Goal: Information Seeking & Learning: Check status

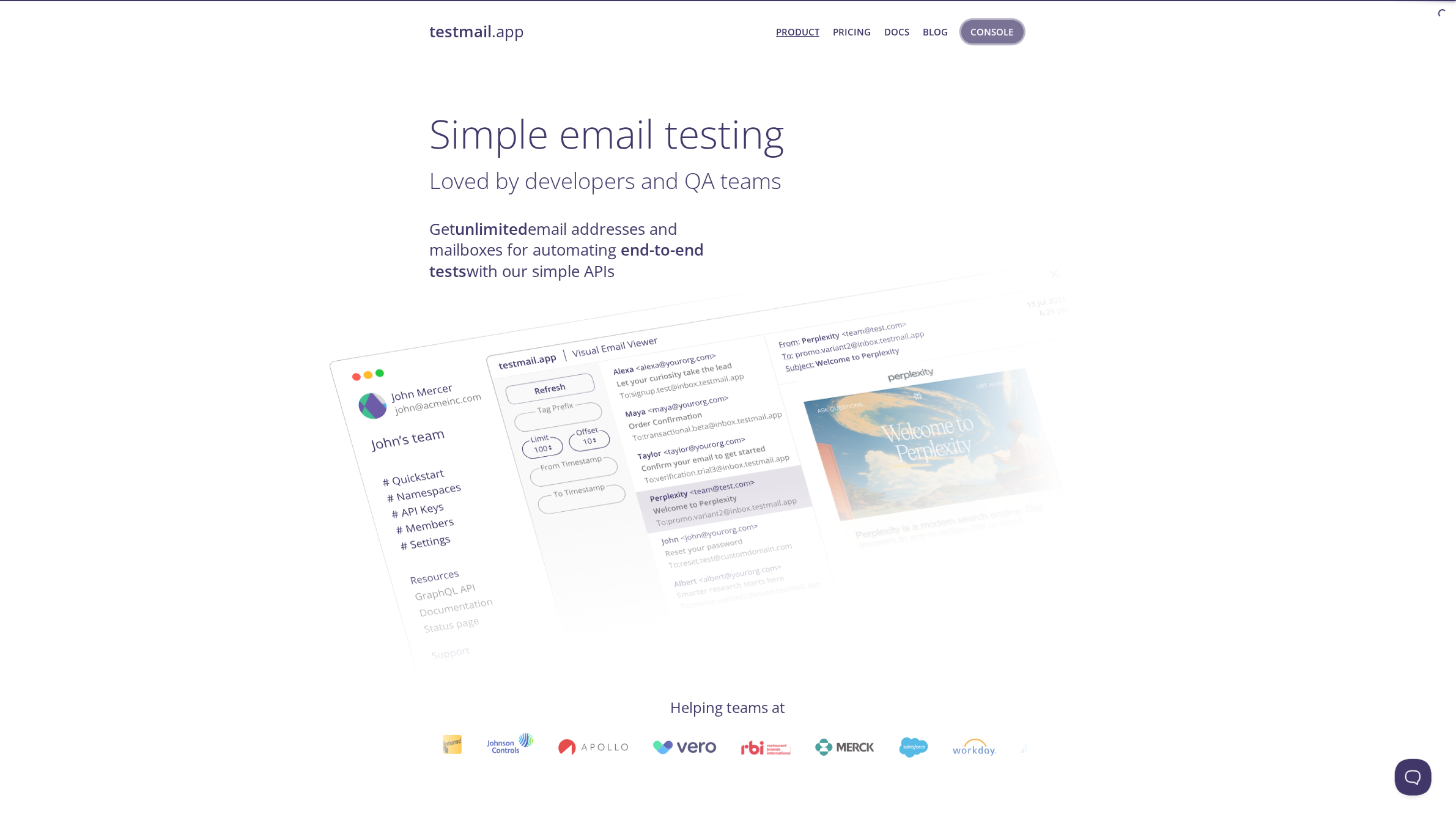
click at [979, 37] on span "Console" at bounding box center [993, 32] width 43 height 16
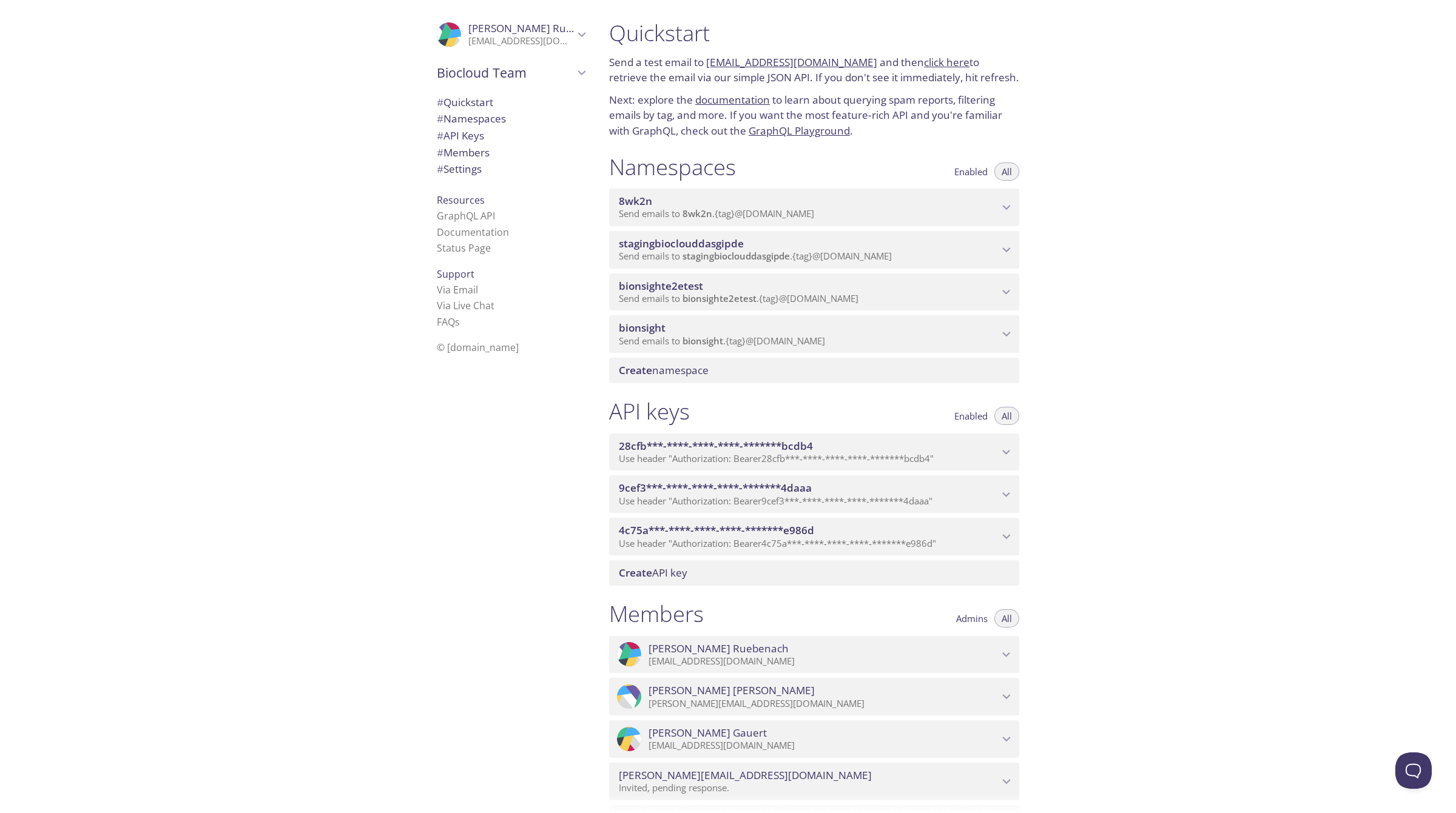
click at [646, 321] on div "bionsight Send emails to bionsight . {tag} @[DOMAIN_NAME]" at bounding box center [814, 335] width 410 height 38
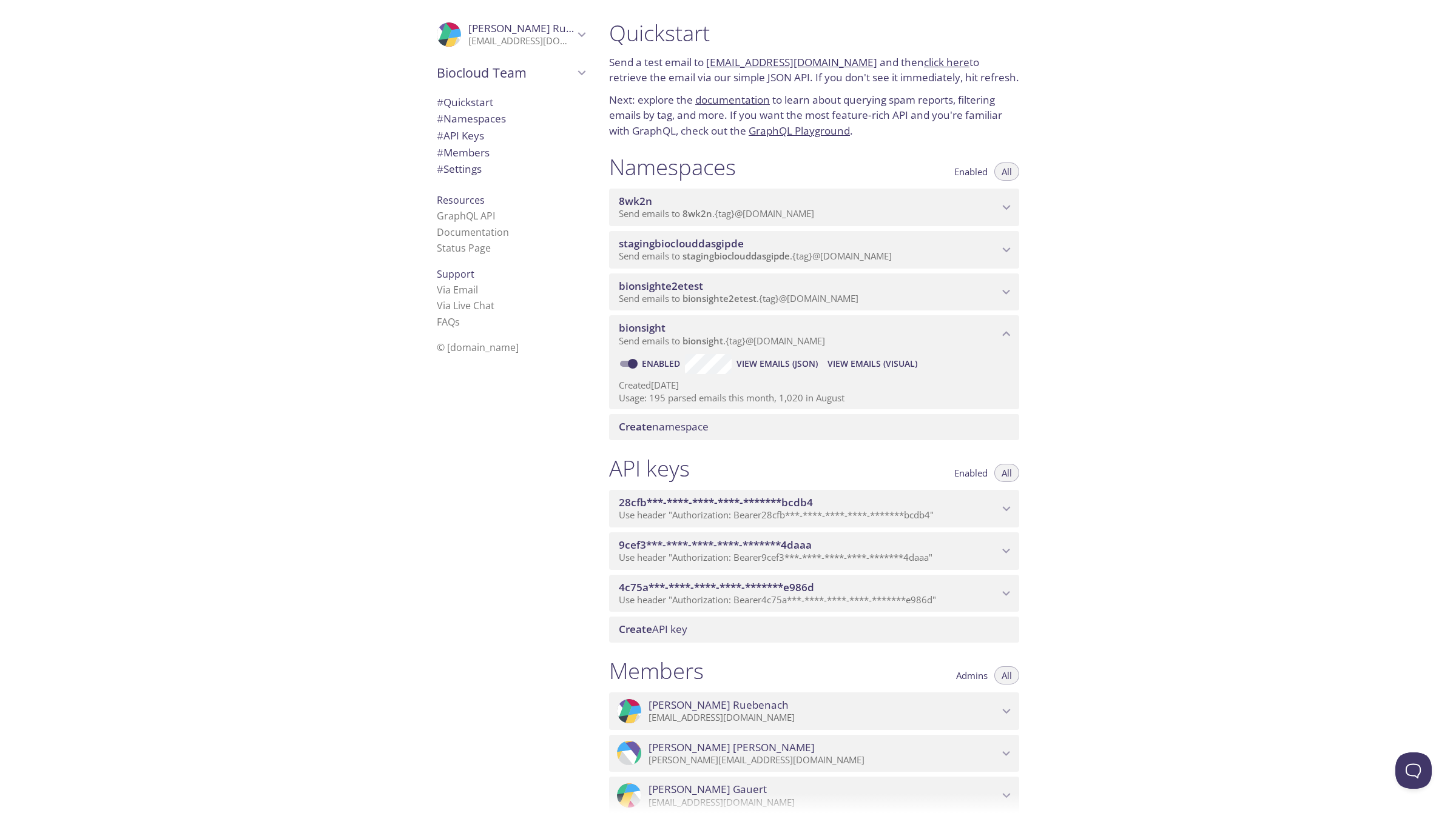
click at [848, 364] on span "View Emails (Visual)" at bounding box center [871, 364] width 90 height 15
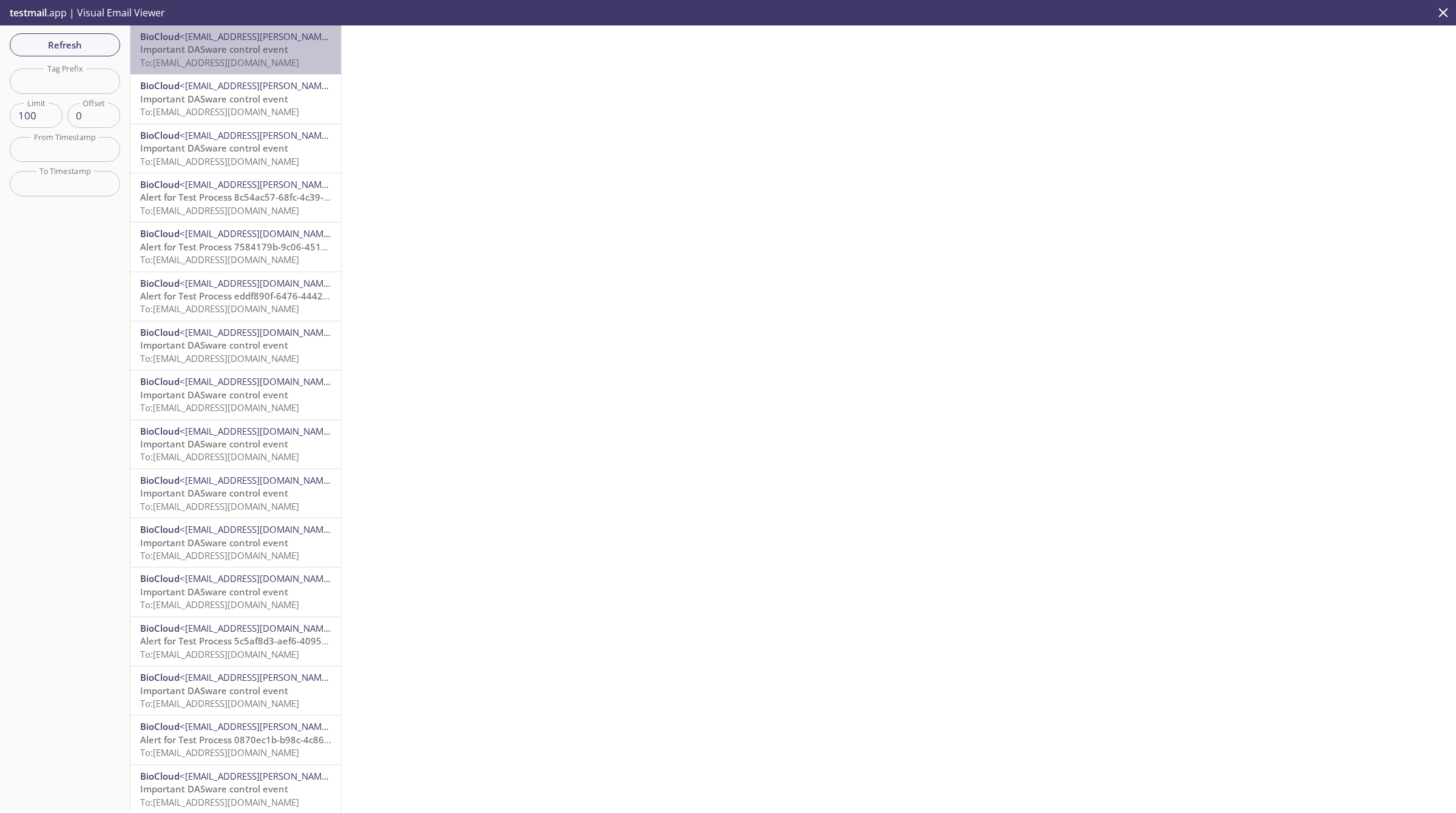
click at [244, 49] on span "Important DASware control event" at bounding box center [214, 49] width 148 height 12
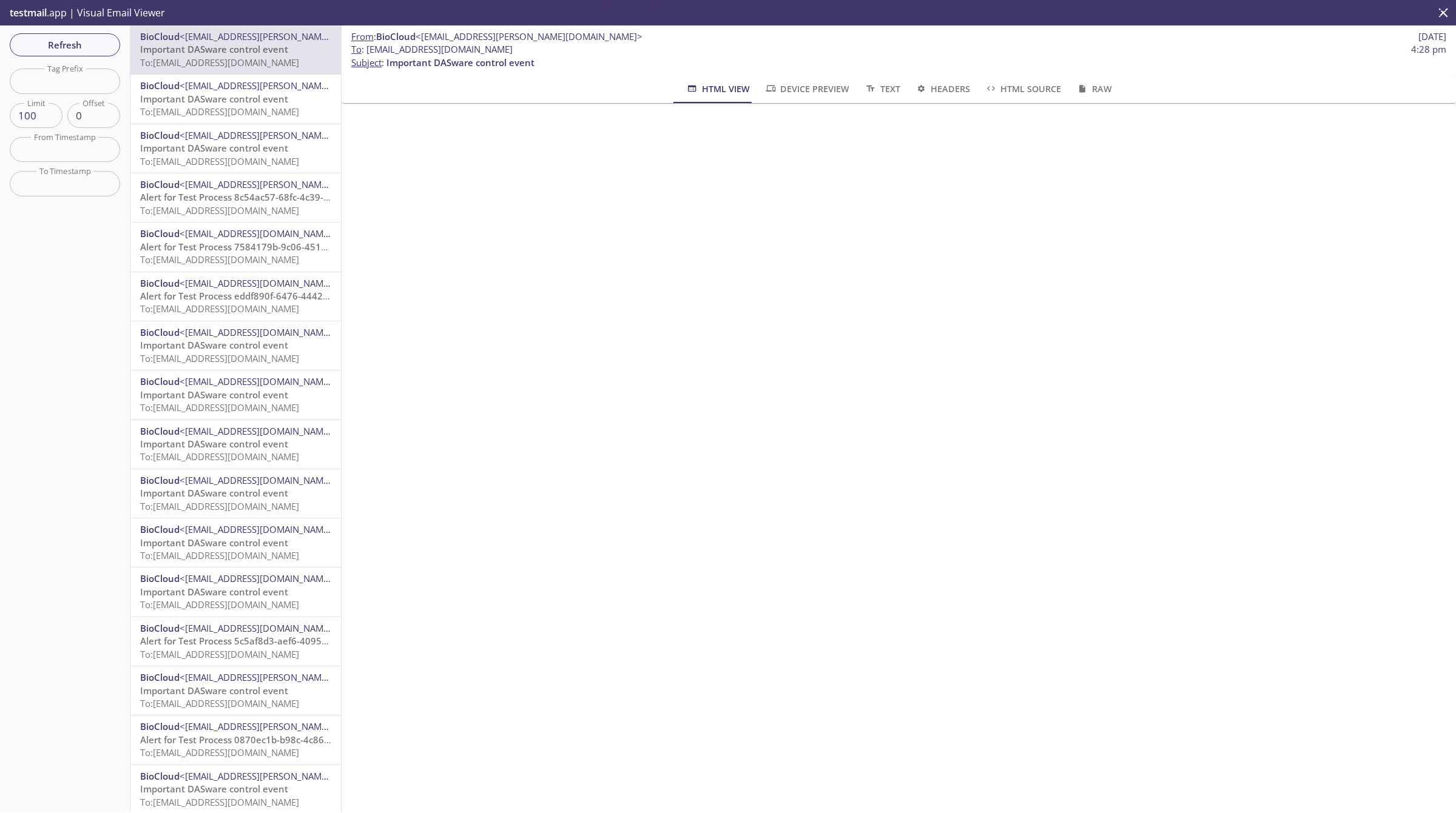
click at [249, 85] on span "<[EMAIL_ADDRESS][PERSON_NAME][DOMAIN_NAME]>" at bounding box center [293, 85] width 227 height 12
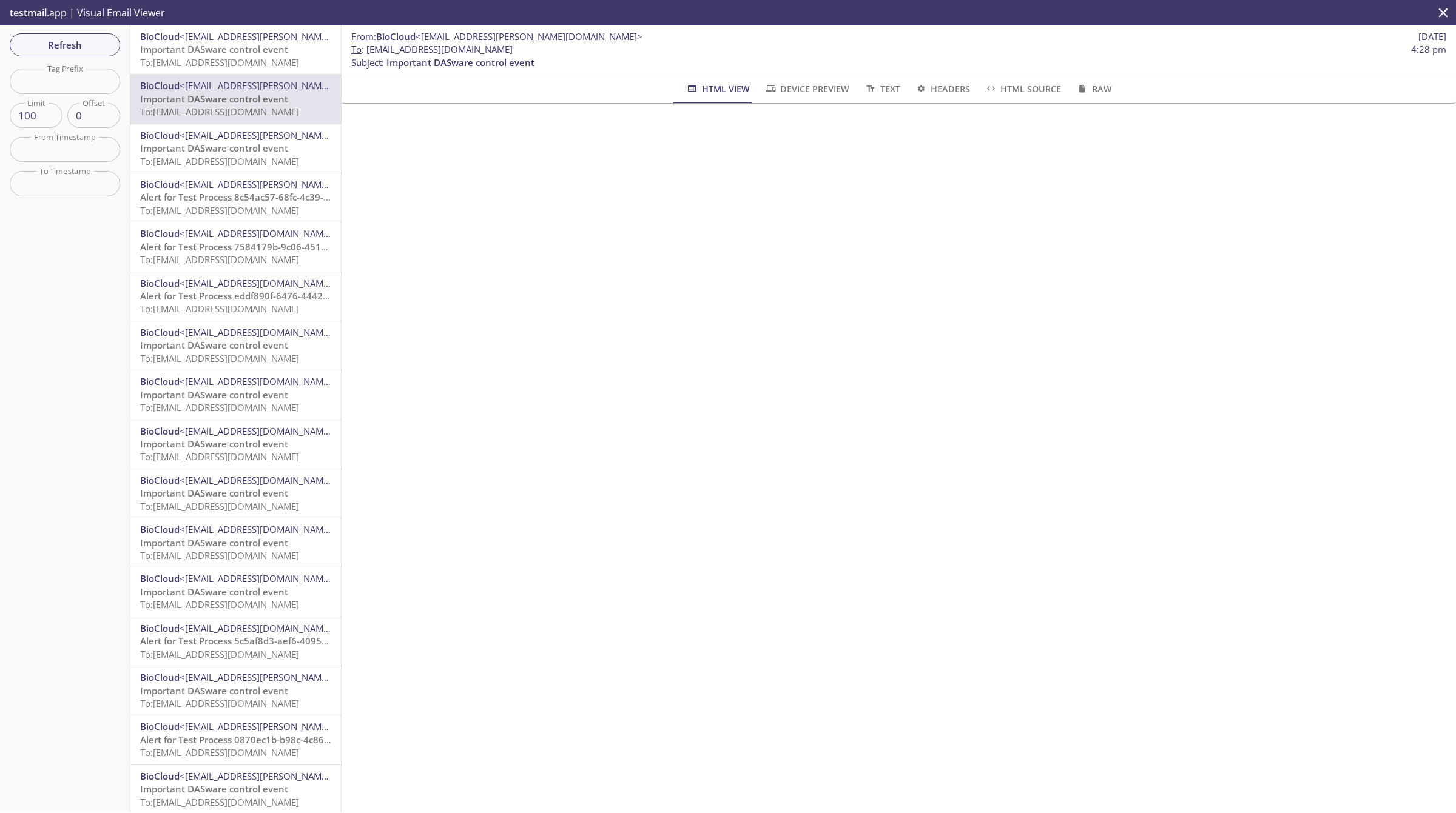
click at [234, 200] on span "Alert for Test Process 8c54ac57-68fc-4c39-90d4-7cb366defa43" at bounding box center [275, 196] width 270 height 12
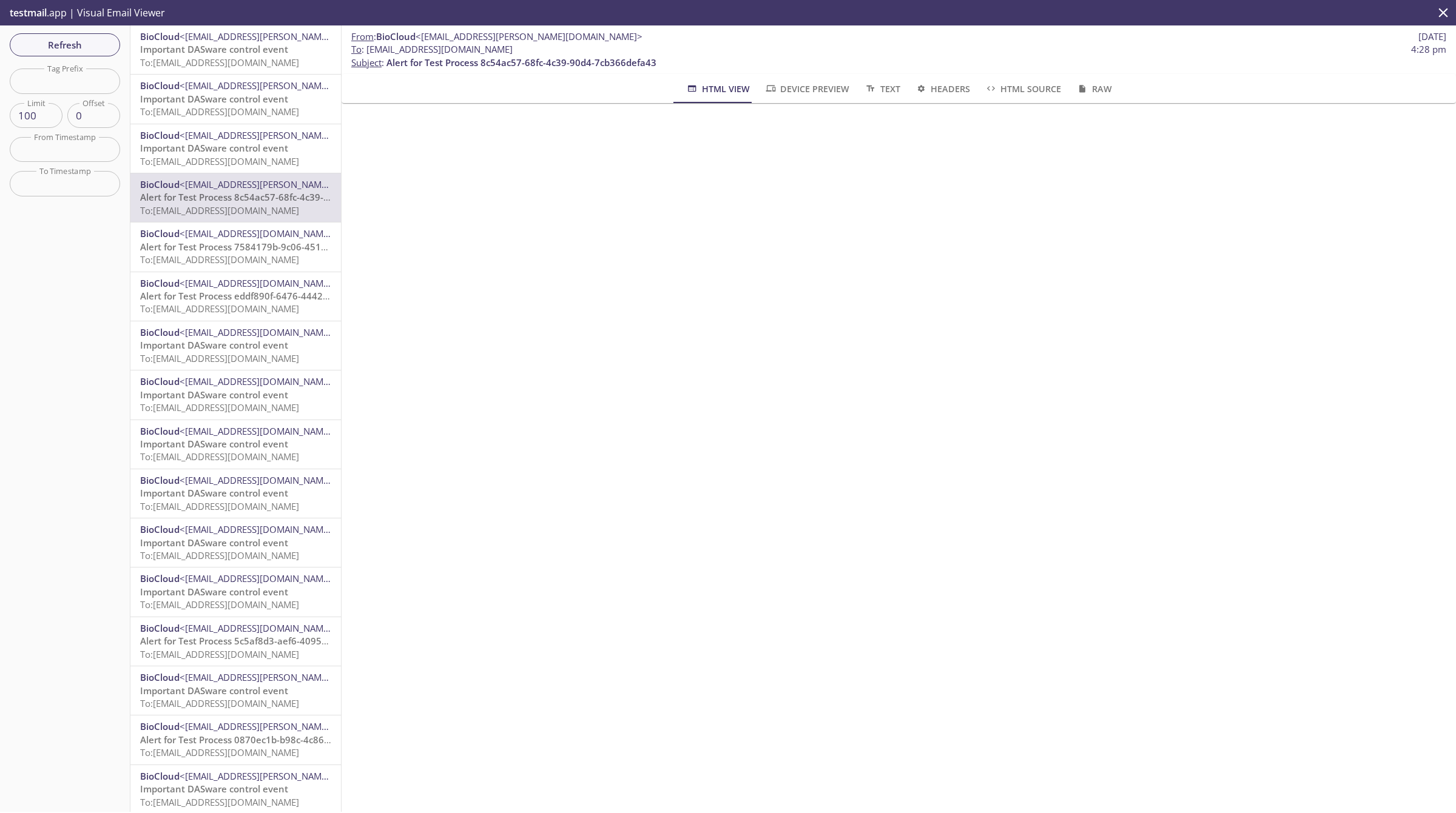
click at [267, 244] on span "Alert for Test Process 7584179b-9c06-451a-bcaf-7973fd52d7f6 grace period=90" at bounding box center [312, 247] width 344 height 12
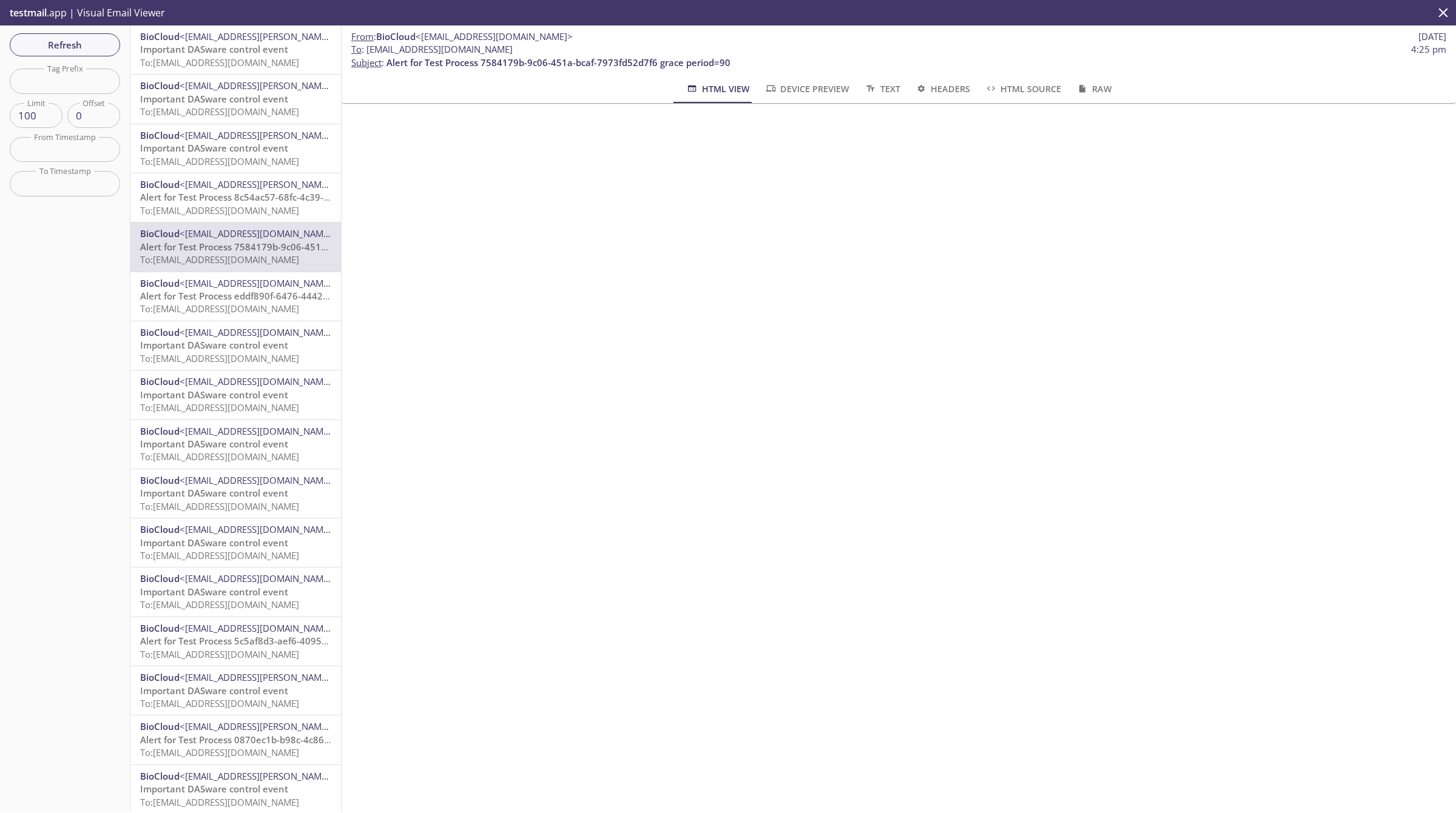
click at [1077, 86] on icon "button" at bounding box center [1081, 89] width 12 height 8
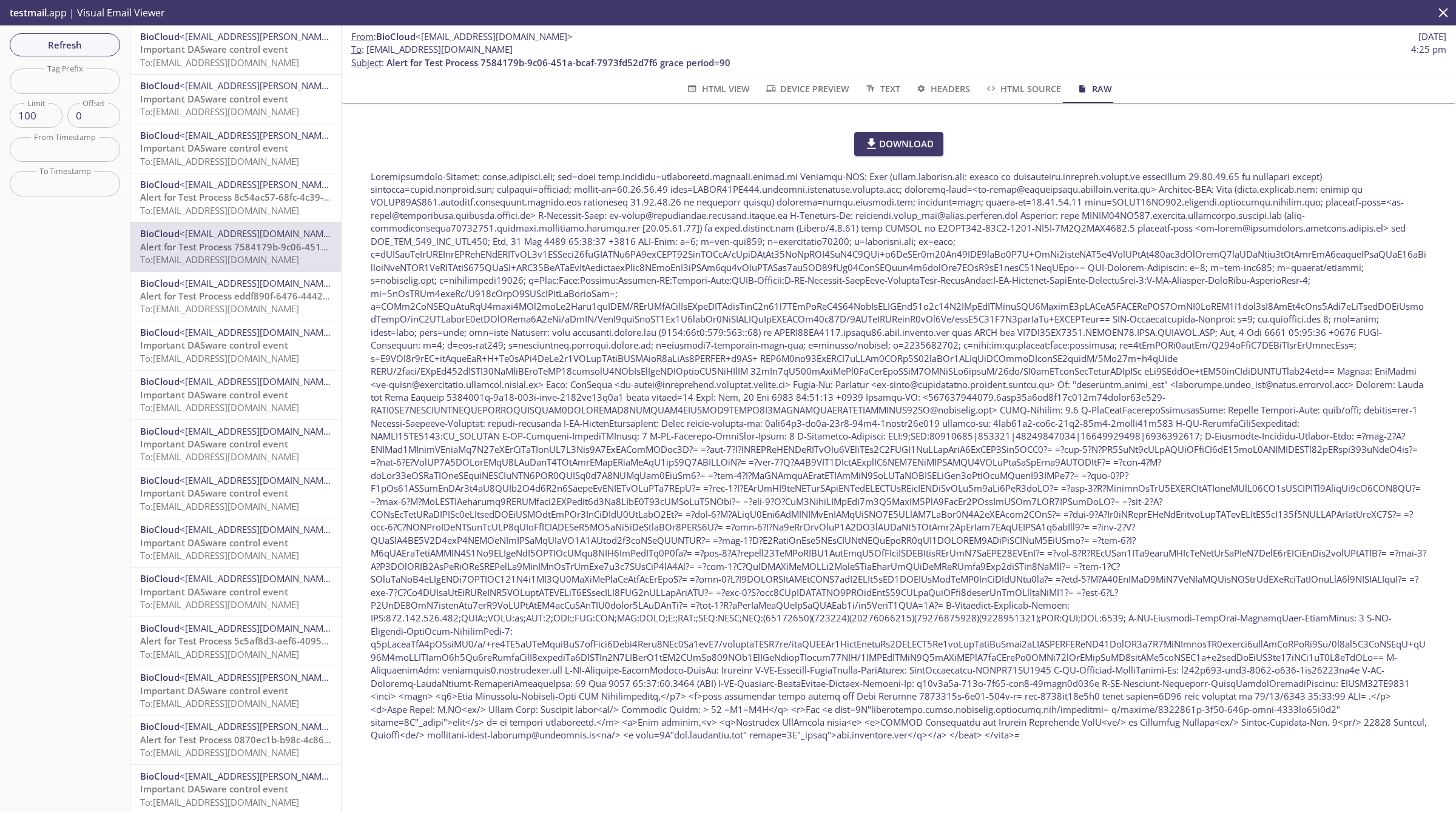
scroll to position [10, 0]
click at [894, 80] on button "Text" at bounding box center [881, 88] width 50 height 29
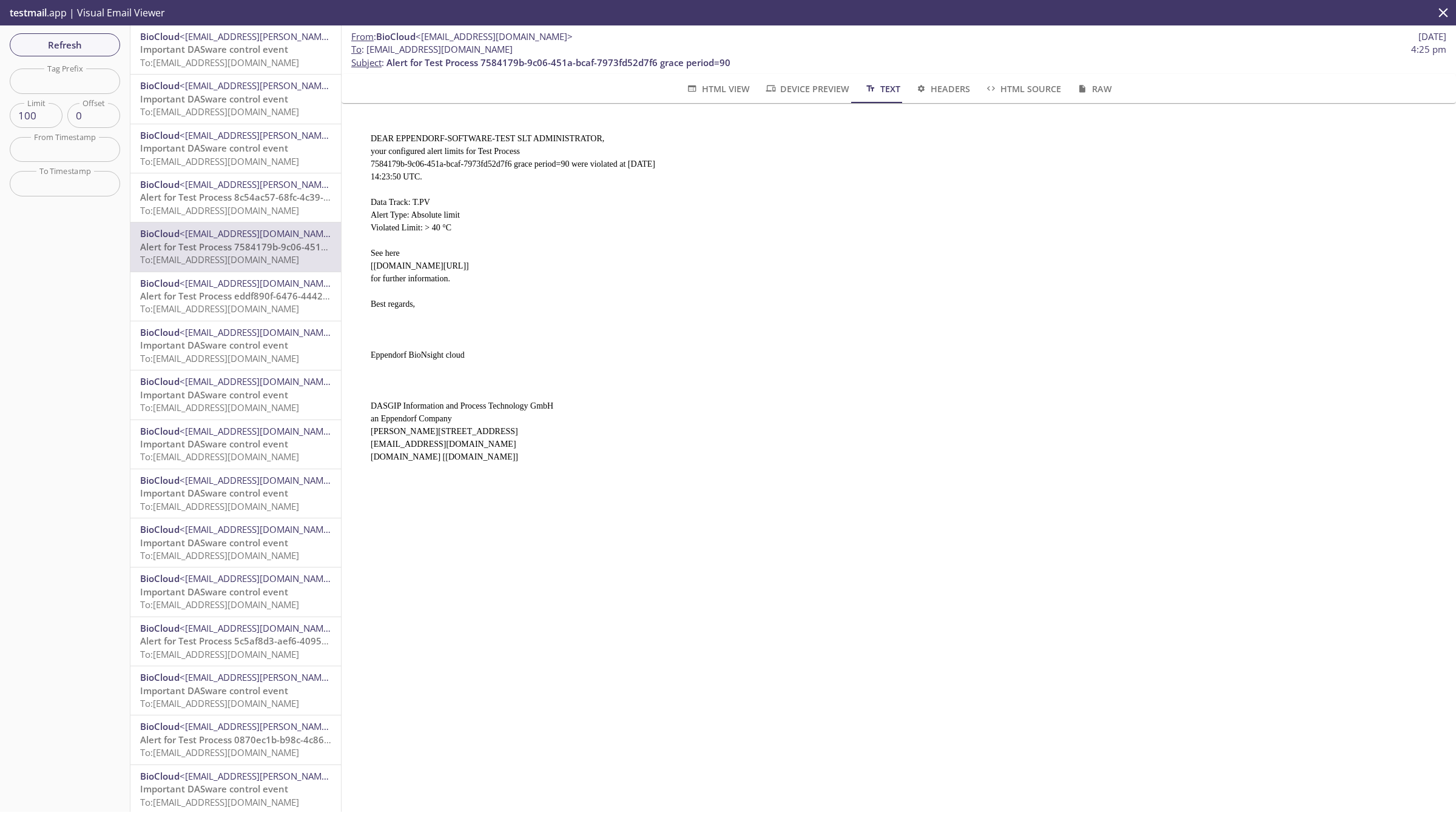
scroll to position [0, 0]
click at [1033, 91] on span "HTML Source" at bounding box center [1022, 89] width 76 height 15
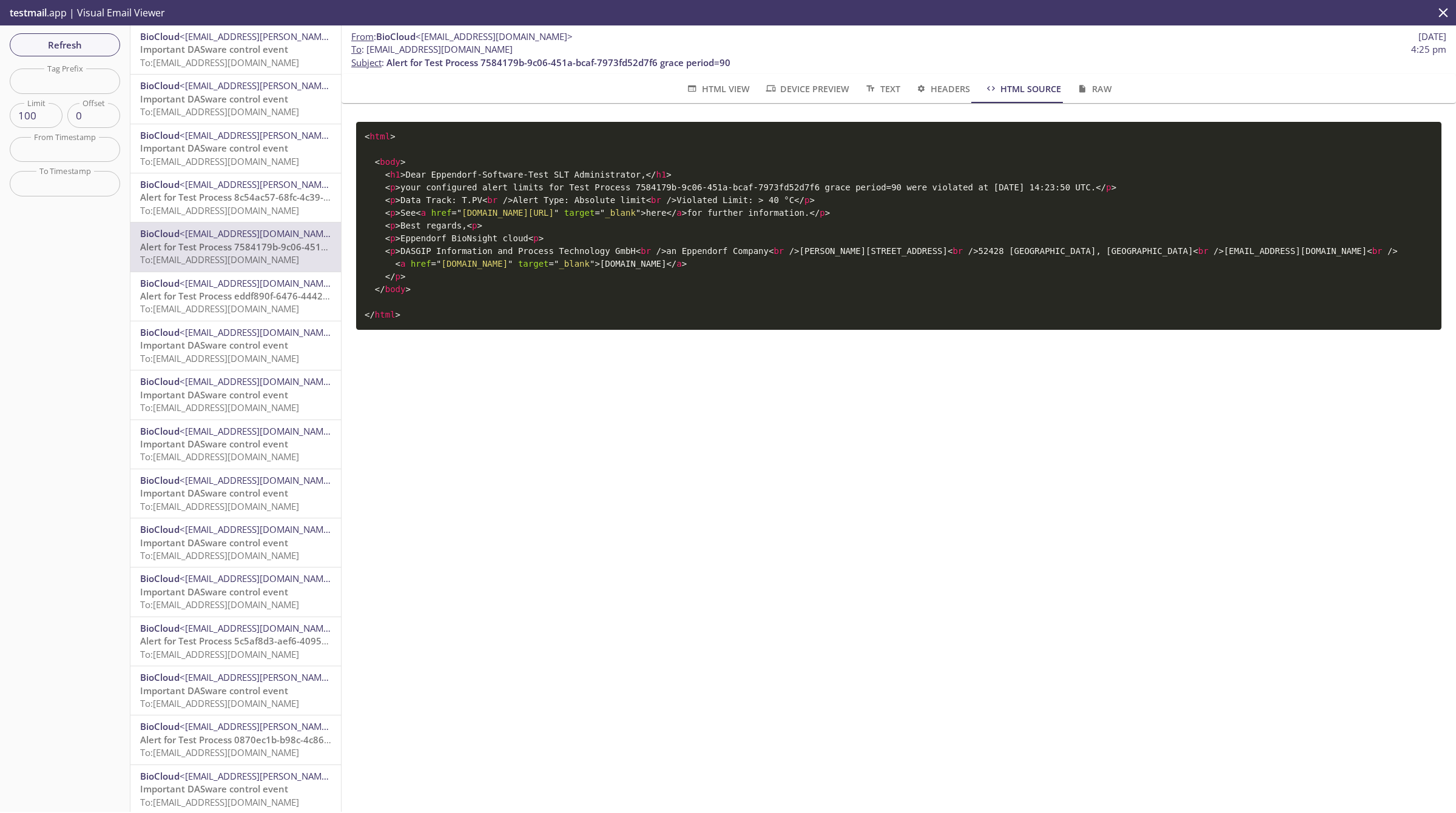
click at [738, 544] on div "From : BioCloud <[EMAIL_ADDRESS][DOMAIN_NAME]> [DATE] To : [EMAIL_ADDRESS][DOMA…" at bounding box center [898, 418] width 1114 height 787
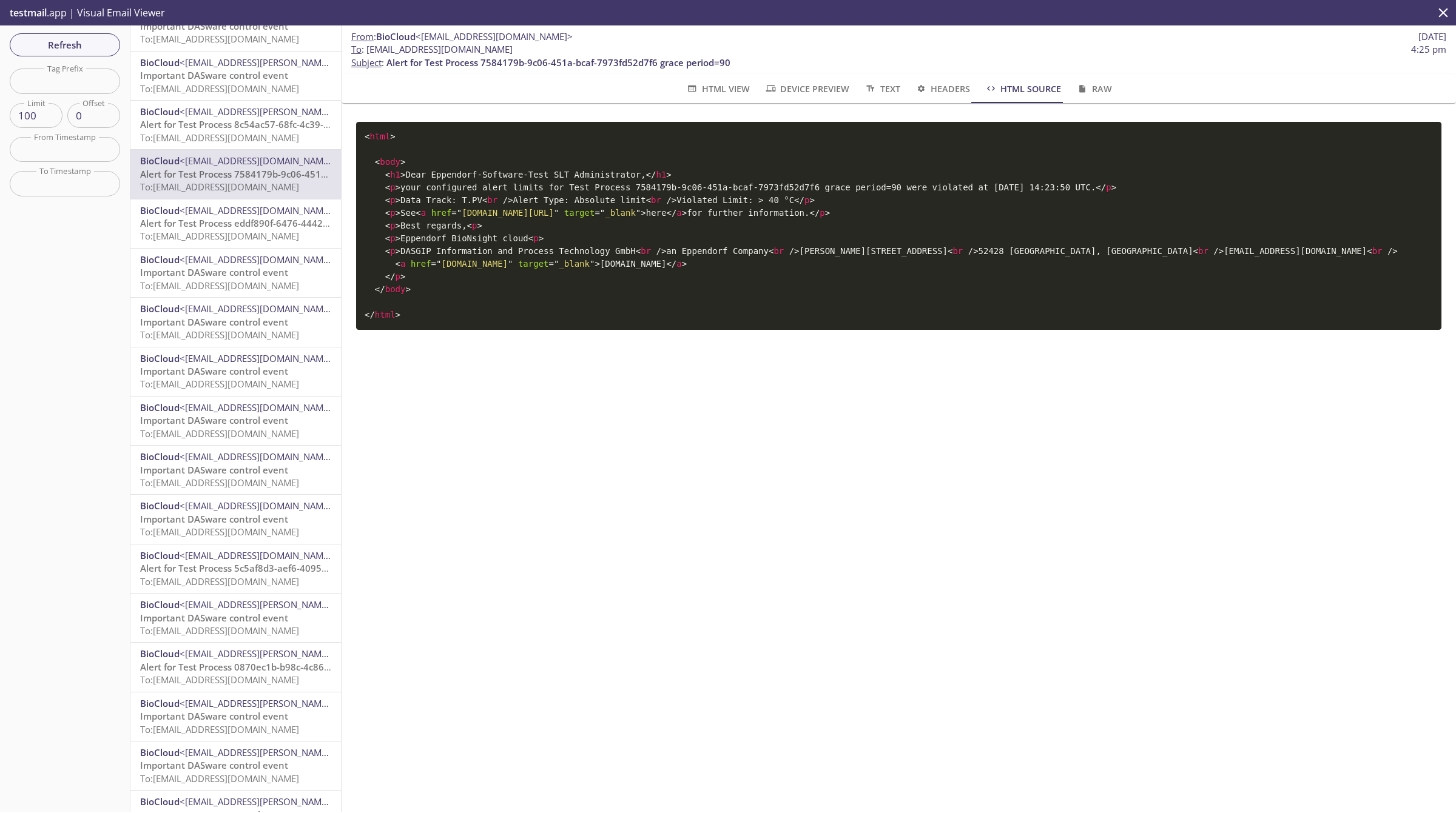
scroll to position [76, 0]
click at [267, 674] on span "To: [EMAIL_ADDRESS][DOMAIN_NAME]" at bounding box center [219, 677] width 159 height 12
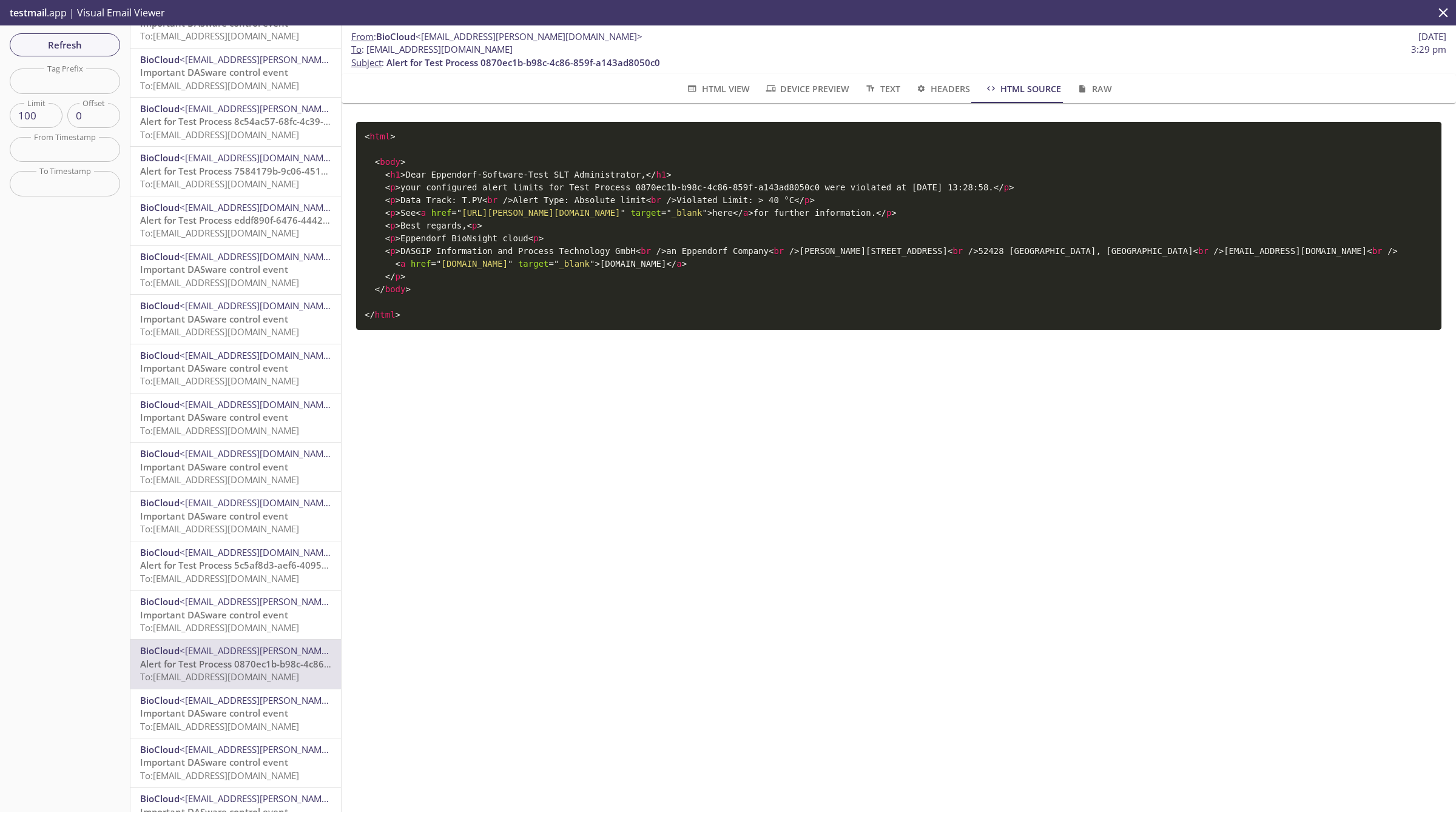
click at [362, 639] on div "From : BioCloud <[EMAIL_ADDRESS][PERSON_NAME][DOMAIN_NAME]> [DATE] To : [EMAIL_…" at bounding box center [898, 418] width 1114 height 787
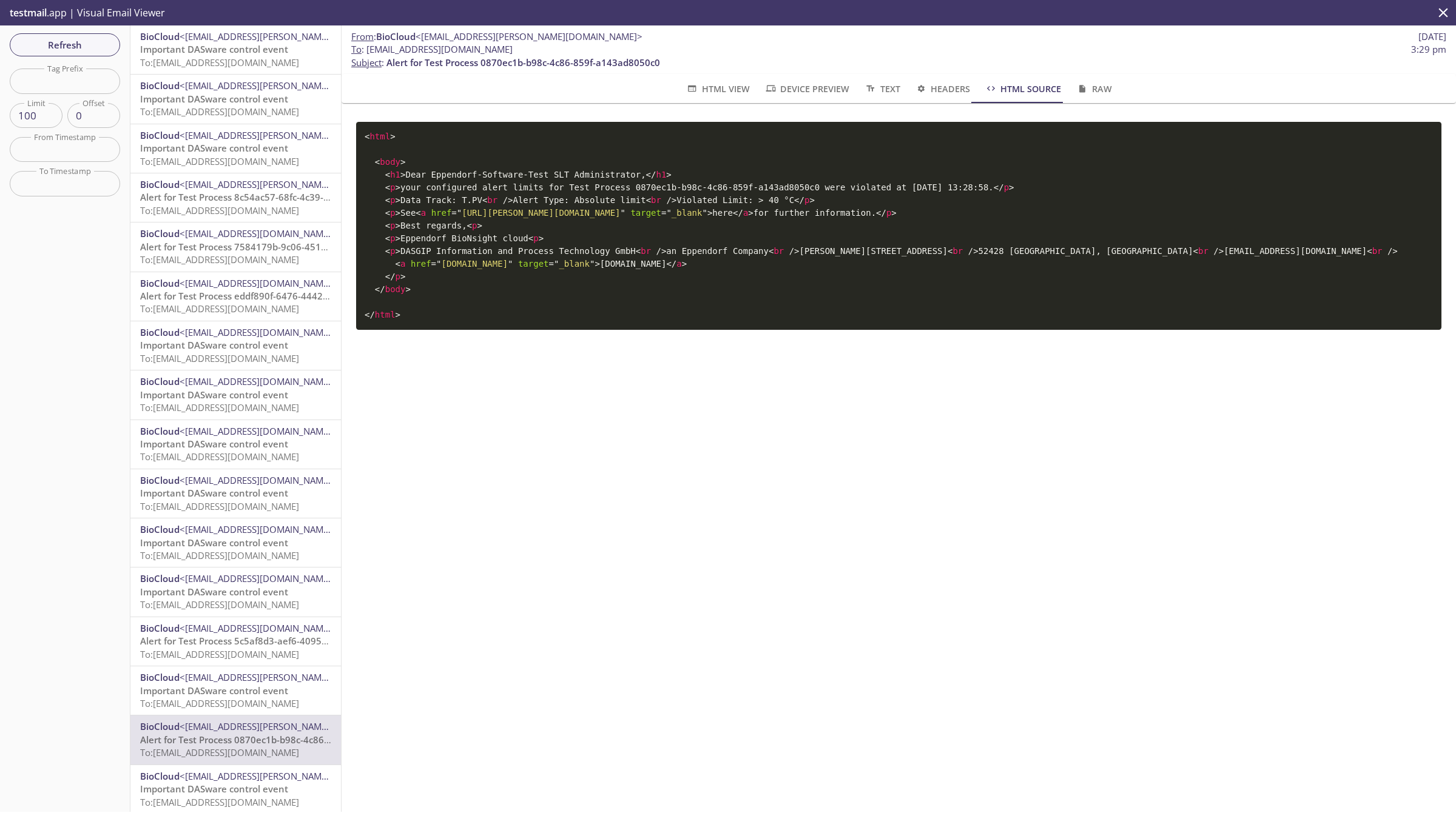
click at [204, 128] on div "BioCloud <[EMAIL_ADDRESS][PERSON_NAME][DOMAIN_NAME]> Important DASware control …" at bounding box center [236, 148] width 210 height 49
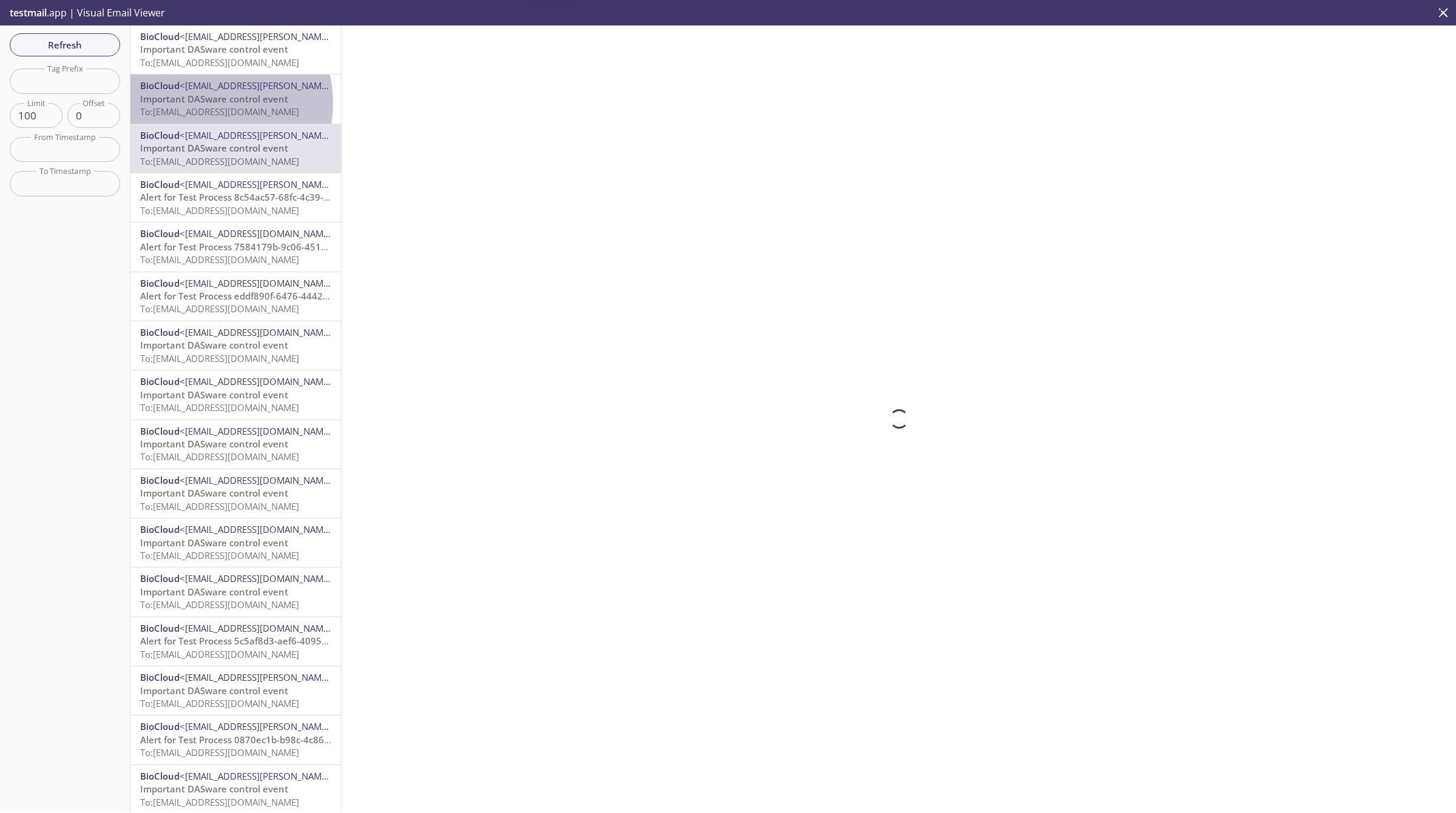
click at [201, 103] on span "Important DASware control event" at bounding box center [214, 99] width 148 height 12
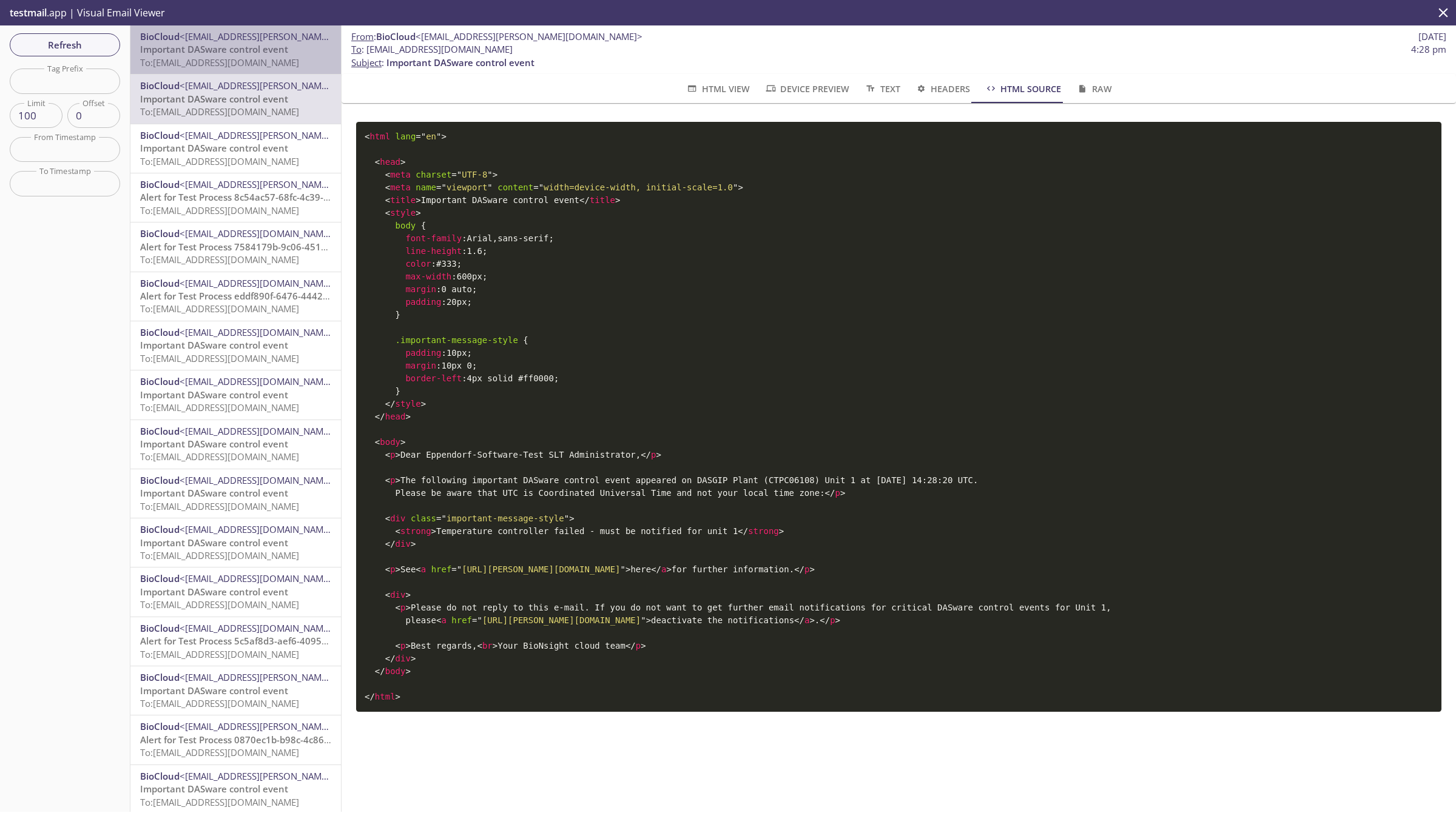
click at [243, 54] on span "Important DASware control event" at bounding box center [214, 49] width 148 height 12
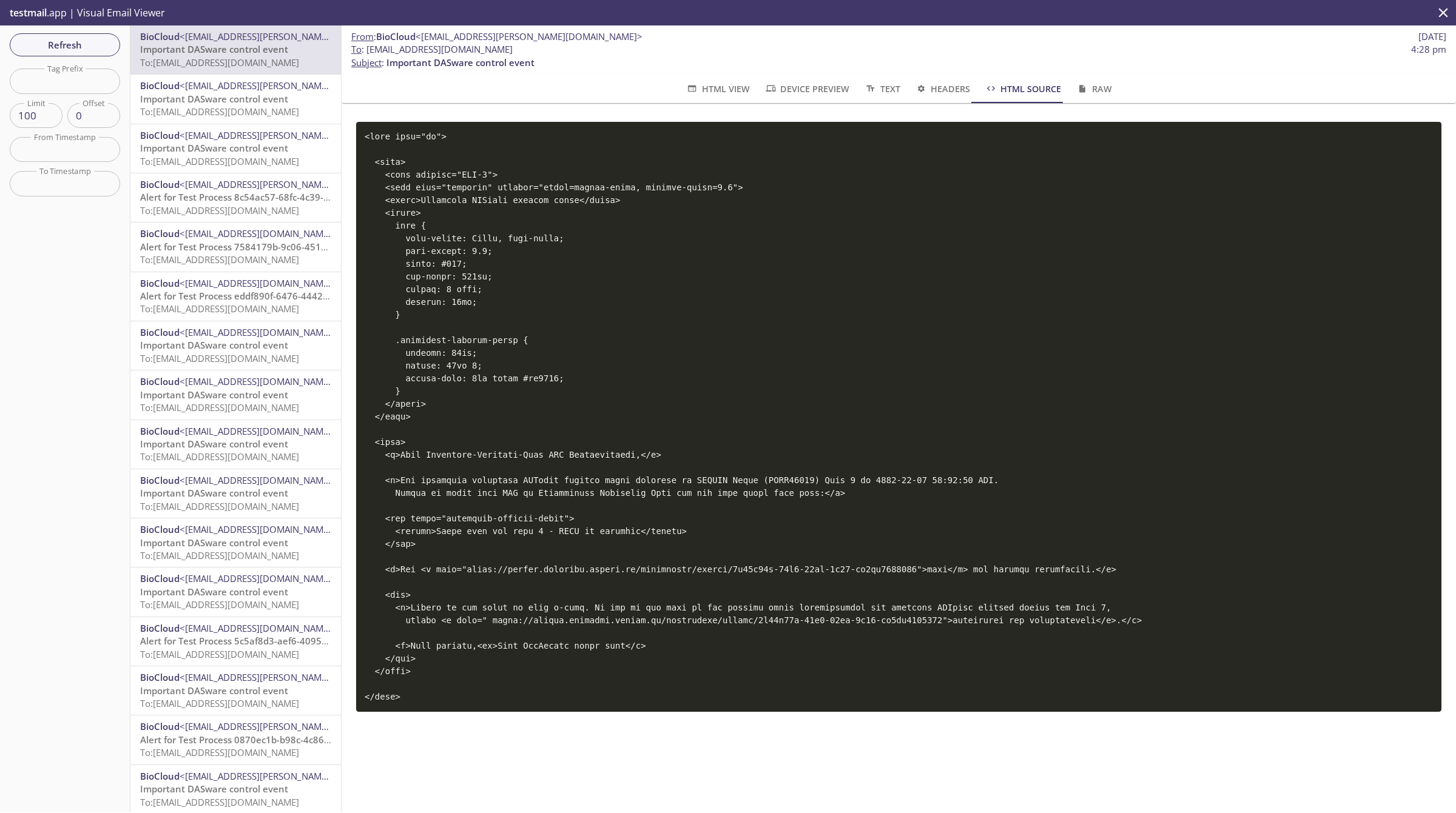
click at [299, 259] on span "To: [EMAIL_ADDRESS][DOMAIN_NAME]" at bounding box center [219, 259] width 159 height 12
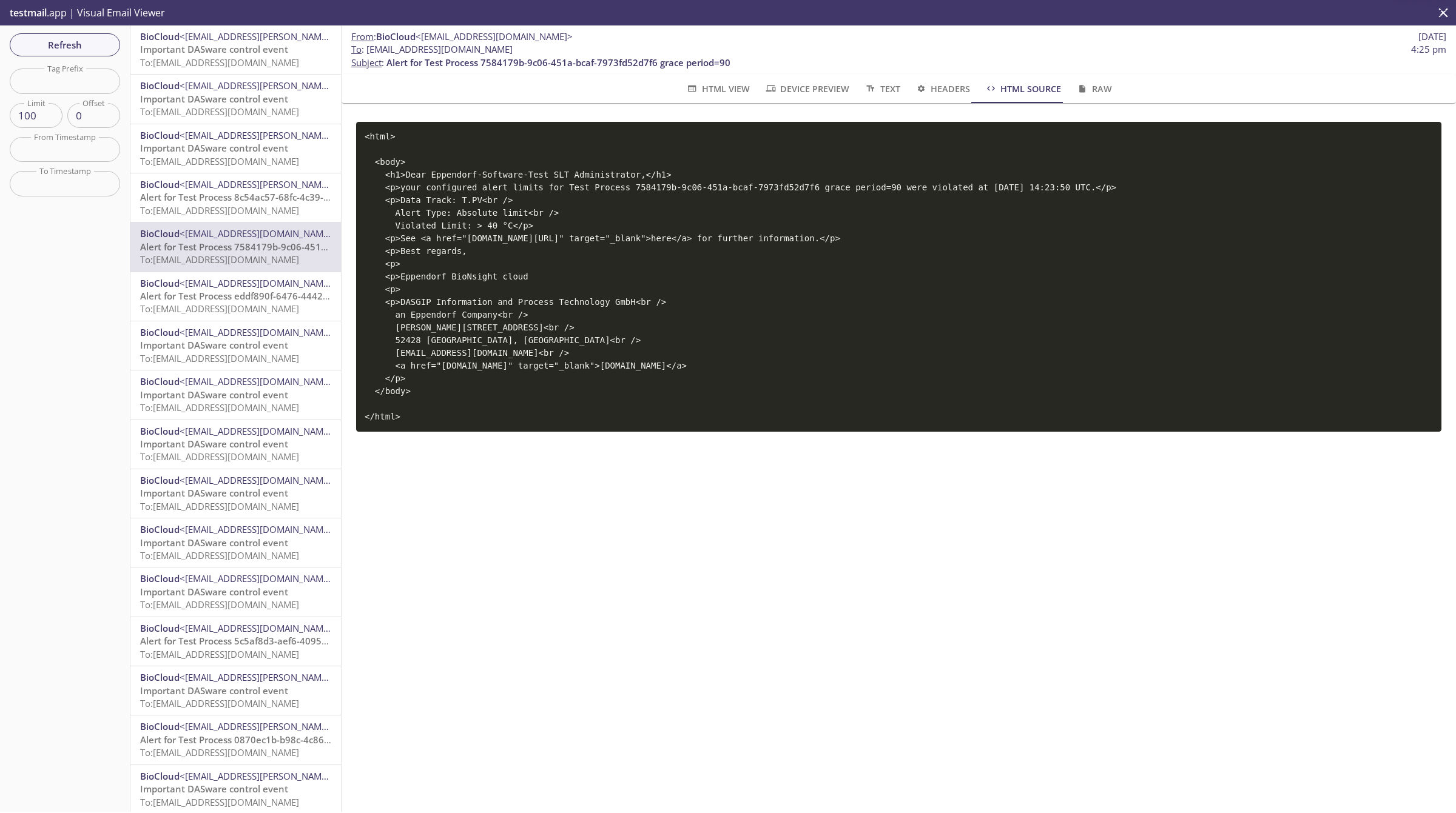
click at [229, 182] on span "<[EMAIL_ADDRESS][PERSON_NAME][DOMAIN_NAME]>" at bounding box center [293, 184] width 227 height 12
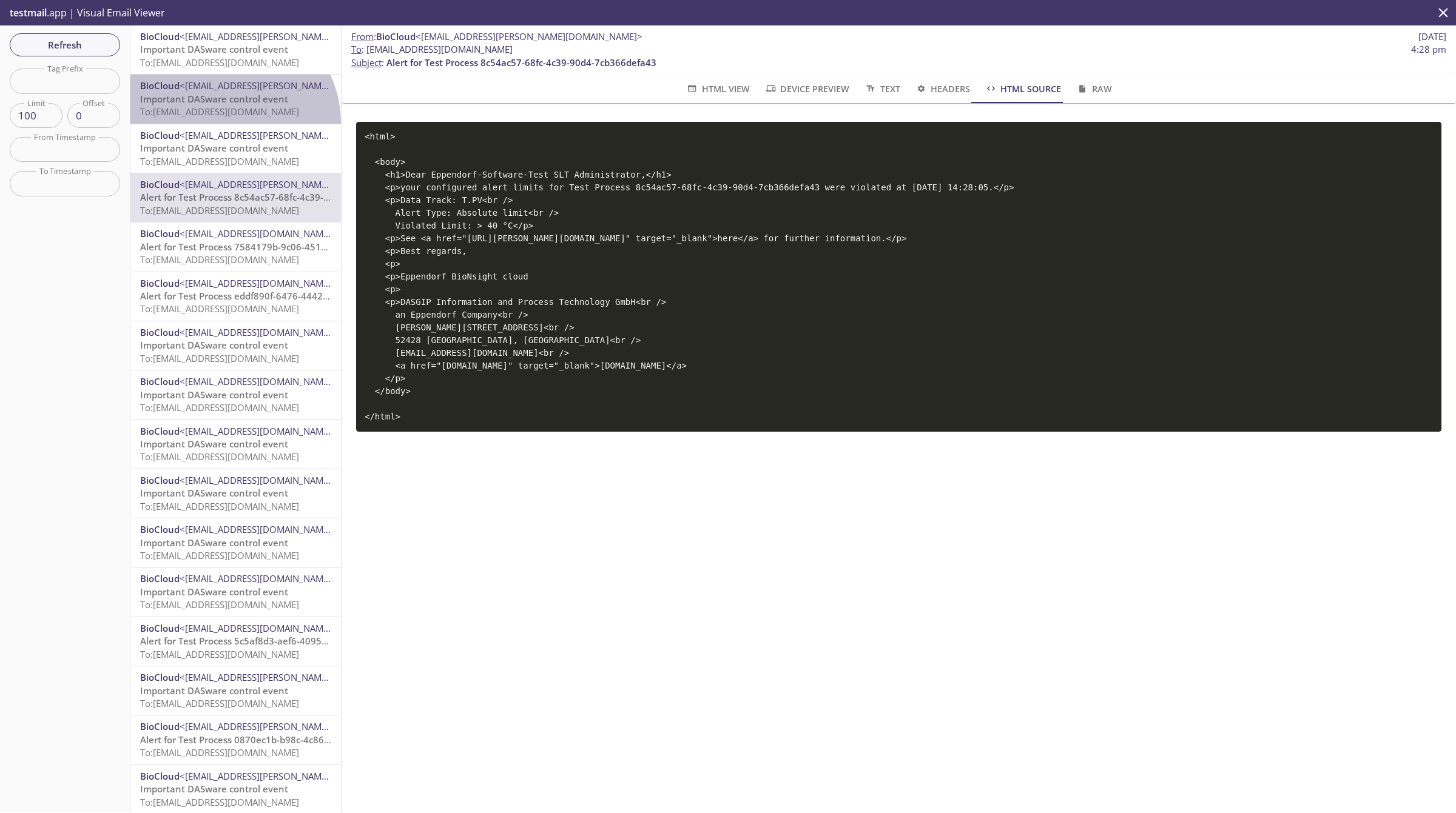
click at [229, 122] on div "BioCloud <[EMAIL_ADDRESS][PERSON_NAME][DOMAIN_NAME]> Important DASware control …" at bounding box center [236, 99] width 210 height 49
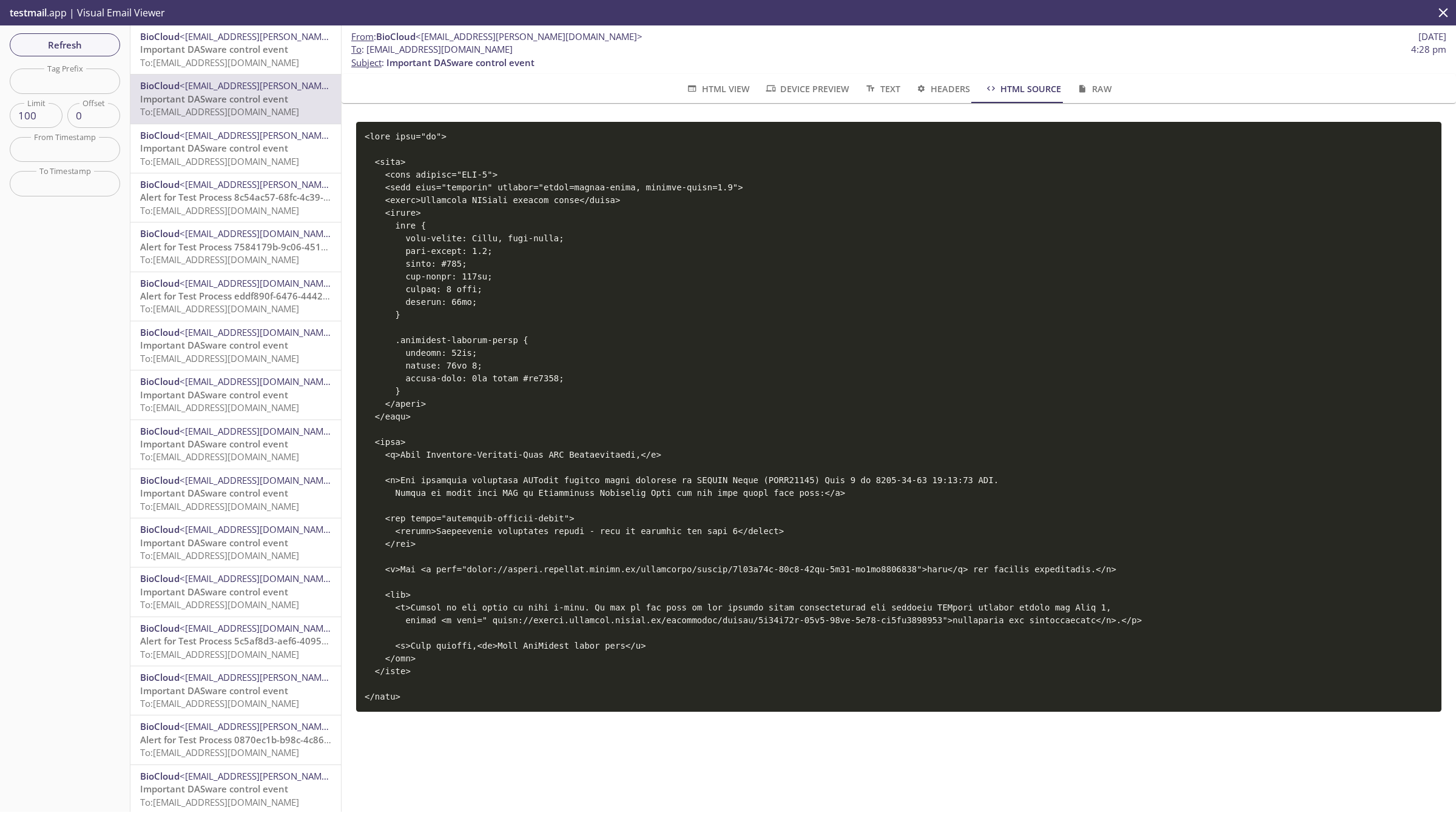
click at [219, 62] on span "To: [EMAIL_ADDRESS][DOMAIN_NAME]" at bounding box center [219, 62] width 159 height 12
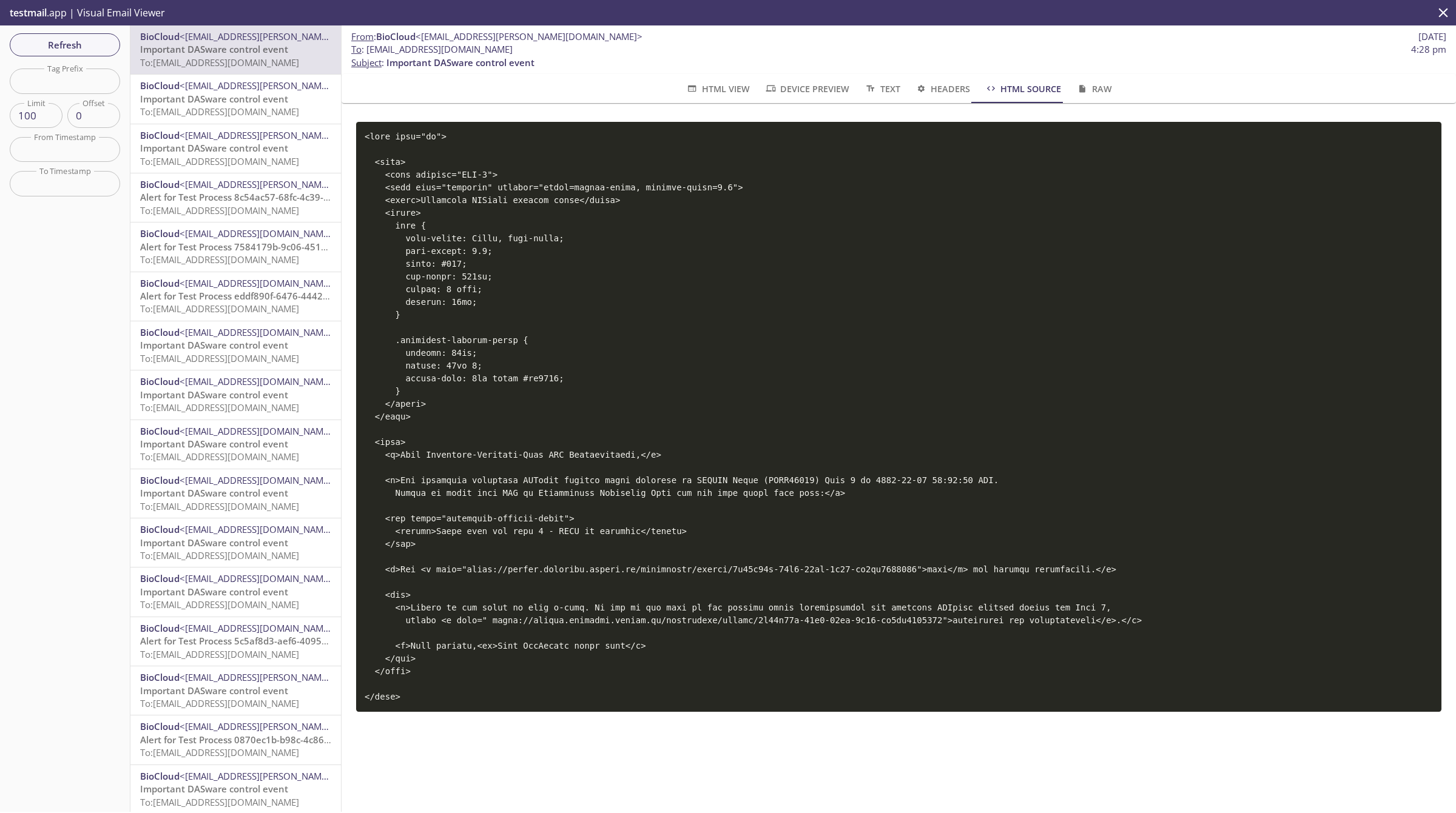
click at [238, 104] on span "Important DASware control event" at bounding box center [214, 99] width 148 height 12
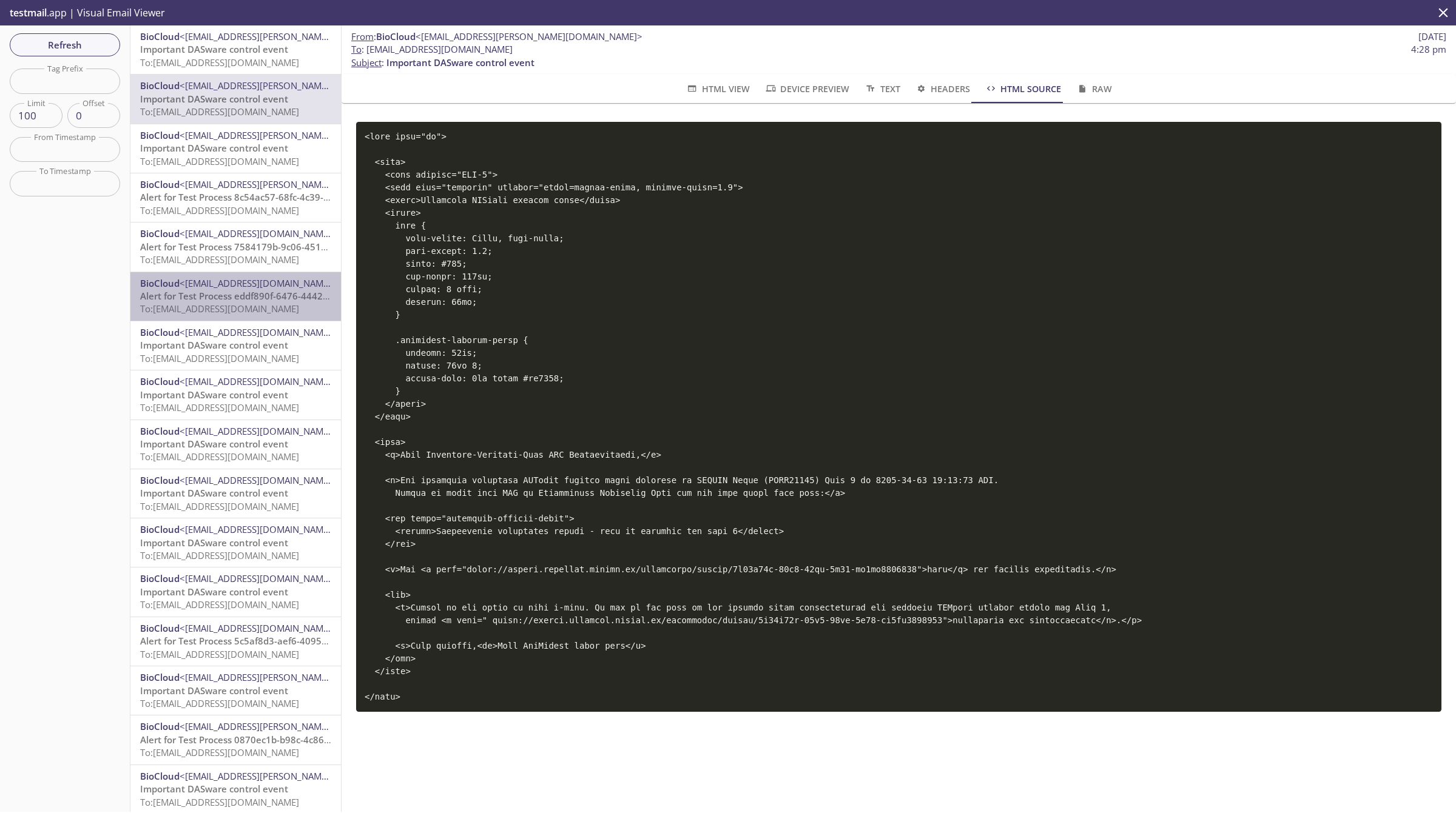
click at [244, 291] on span "Alert for Test Process eddf890f-6476-4442-b576-30dc6695f8ee grace period=0" at bounding box center [309, 296] width 340 height 12
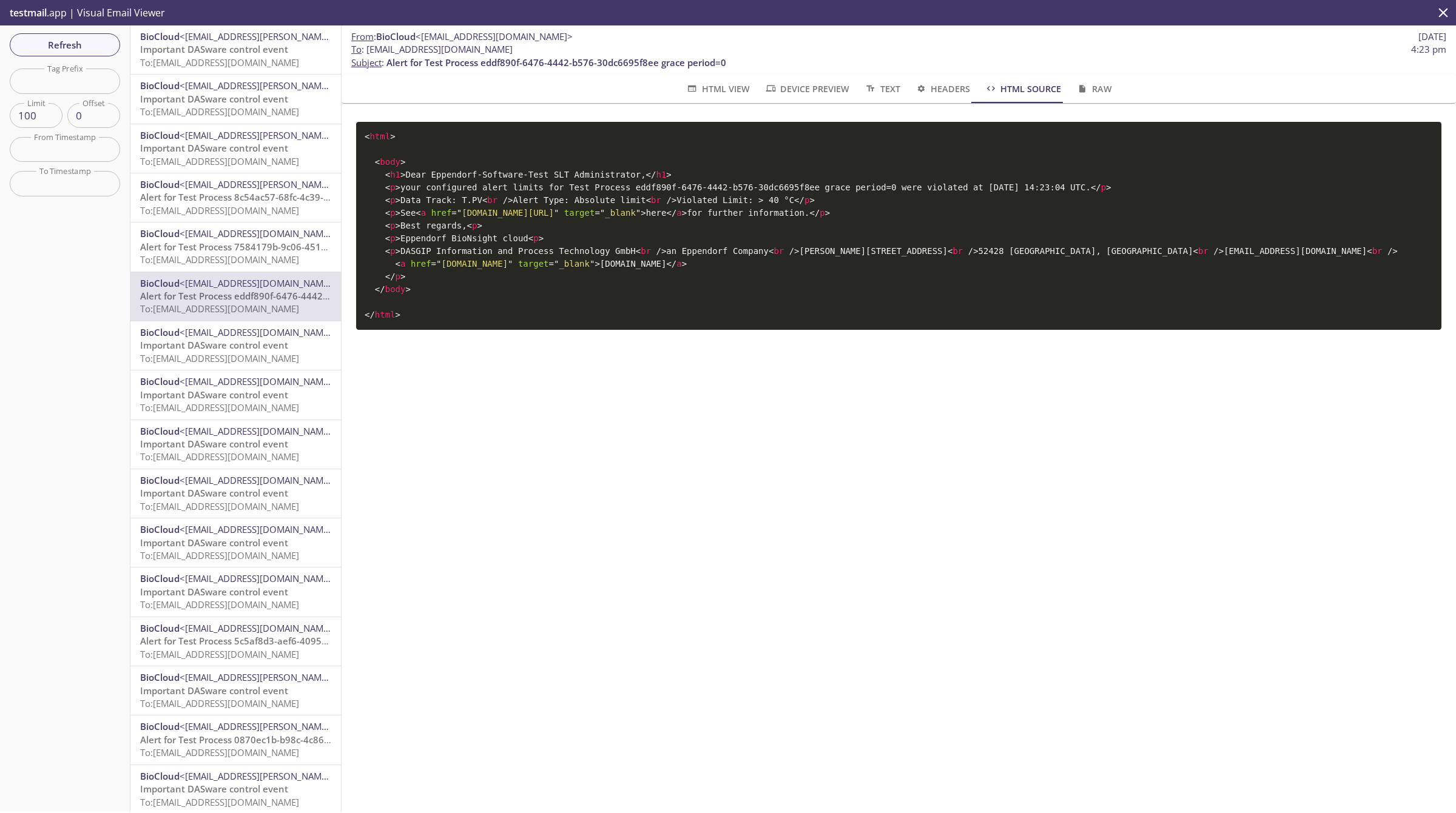
drag, startPoint x: 458, startPoint y: 237, endPoint x: 907, endPoint y: 235, distance: 449.0
click at [558, 218] on span "= " [DOMAIN_NAME][URL] "" at bounding box center [505, 213] width 108 height 10
click at [184, 250] on span "Alert for Test Process 7584179b-9c06-451a-bcaf-7973fd52d7f6 grace period=90" at bounding box center [312, 247] width 344 height 12
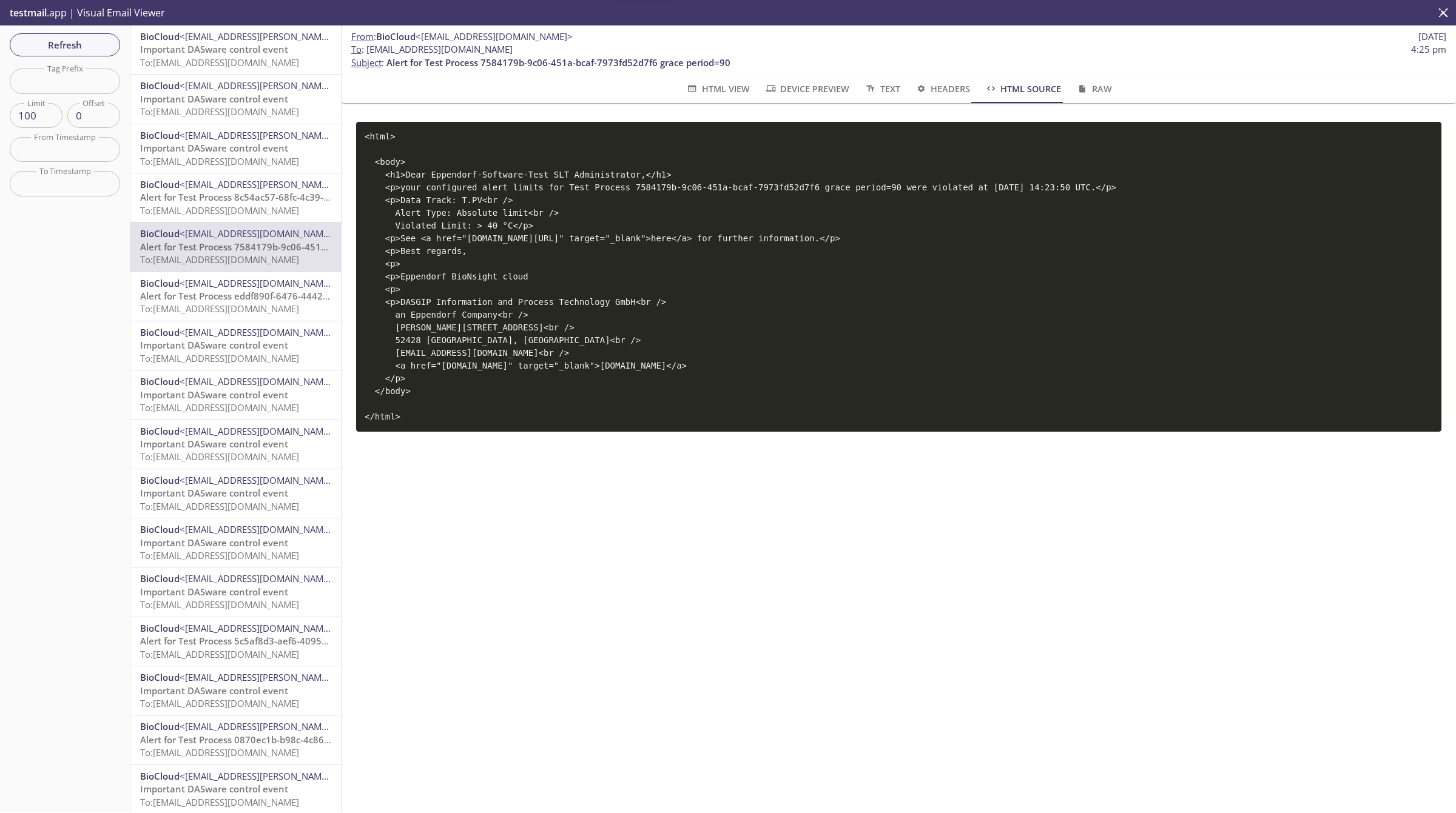
click at [198, 292] on span "Alert for Test Process eddf890f-6476-4442-b576-30dc6695f8ee grace period=0" at bounding box center [309, 296] width 340 height 12
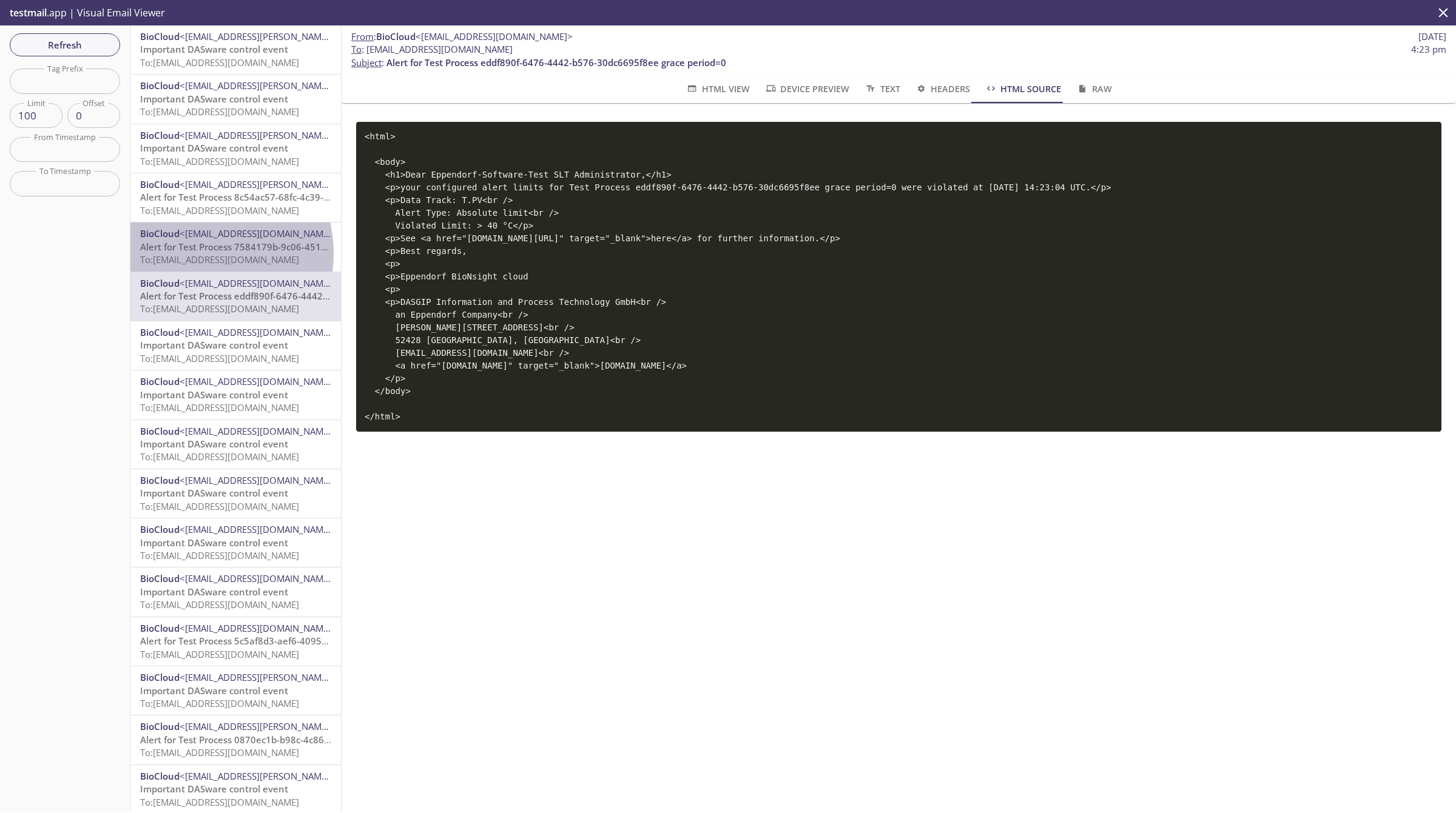
click at [197, 253] on span "To: [EMAIL_ADDRESS][DOMAIN_NAME]" at bounding box center [219, 259] width 159 height 12
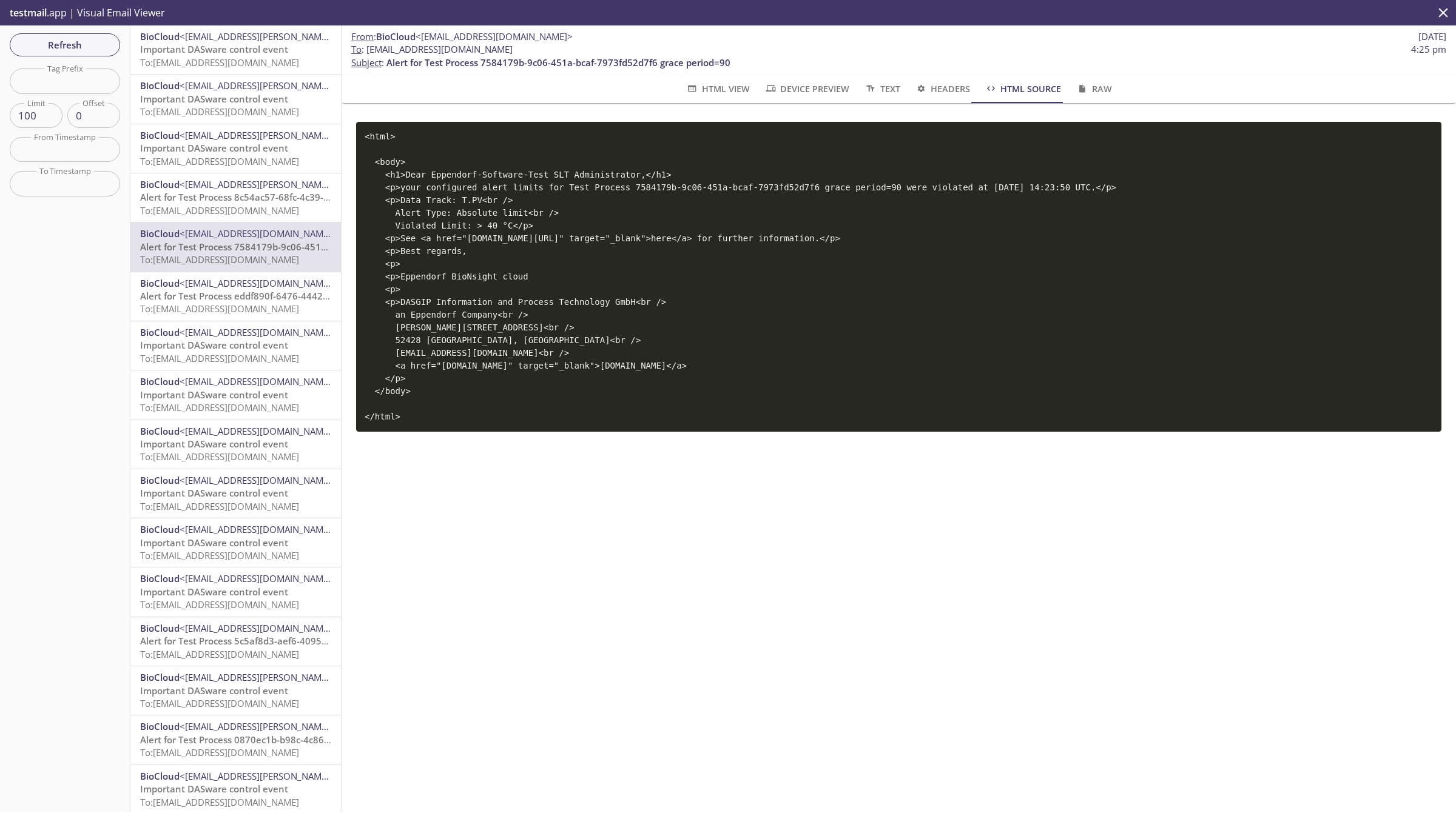
click at [204, 198] on span "Alert for Test Process 8c54ac57-68fc-4c39-90d4-7cb366defa43" at bounding box center [275, 196] width 270 height 12
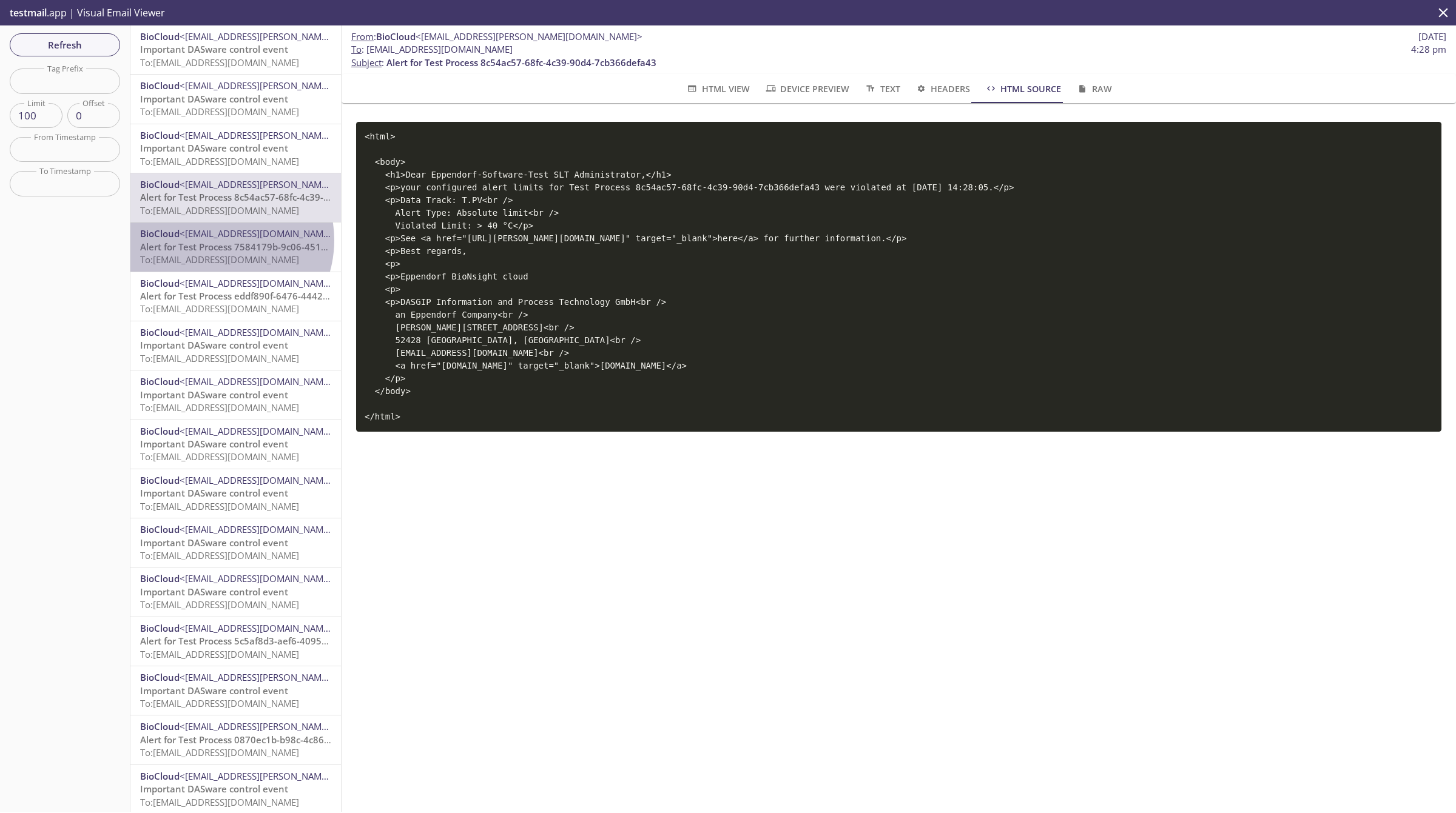
click at [216, 241] on span "Alert for Test Process 7584179b-9c06-451a-bcaf-7973fd52d7f6 grace period=90" at bounding box center [312, 247] width 344 height 12
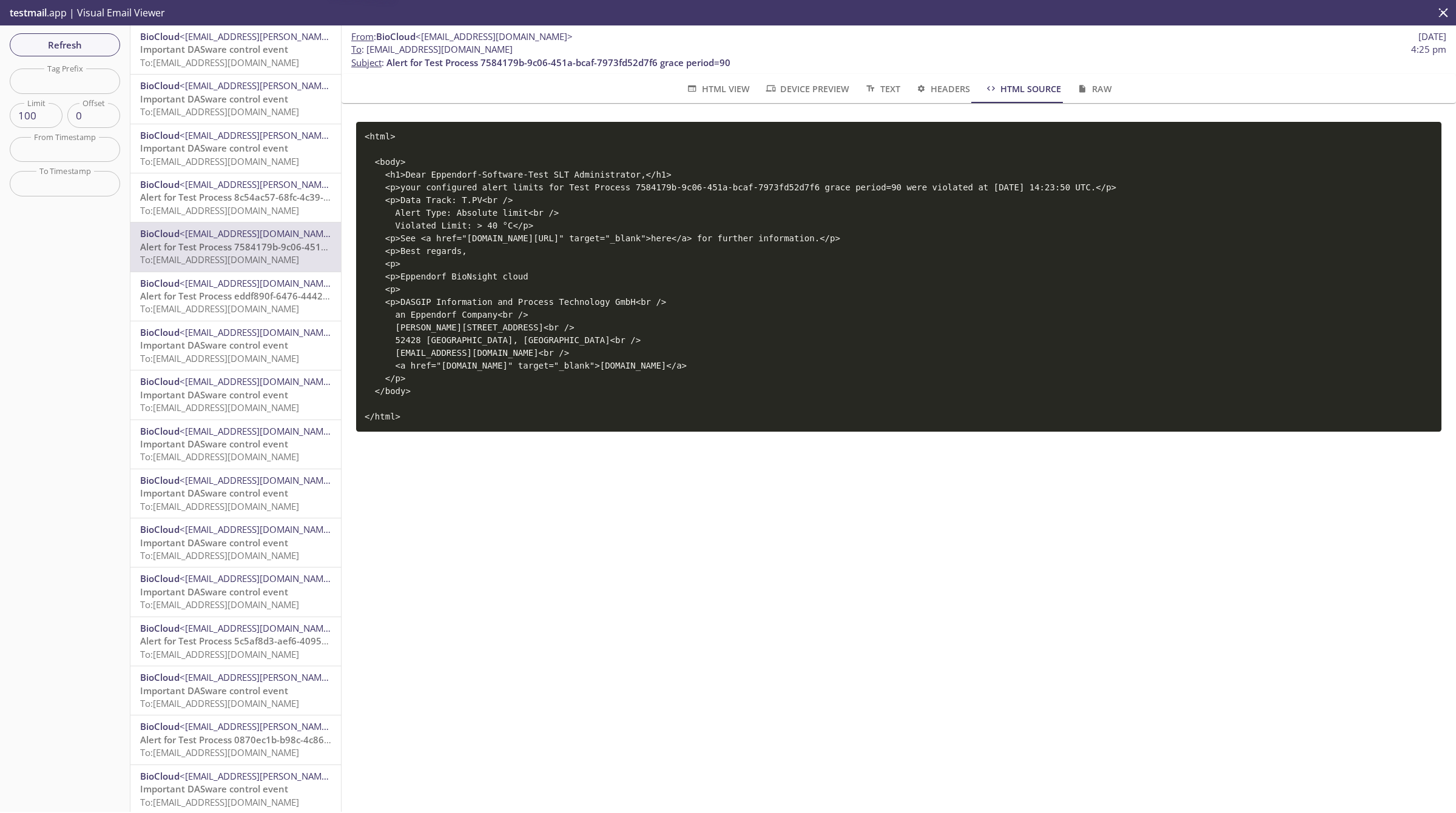
click at [213, 201] on span "Alert for Test Process 8c54ac57-68fc-4c39-90d4-7cb366defa43" at bounding box center [275, 196] width 270 height 12
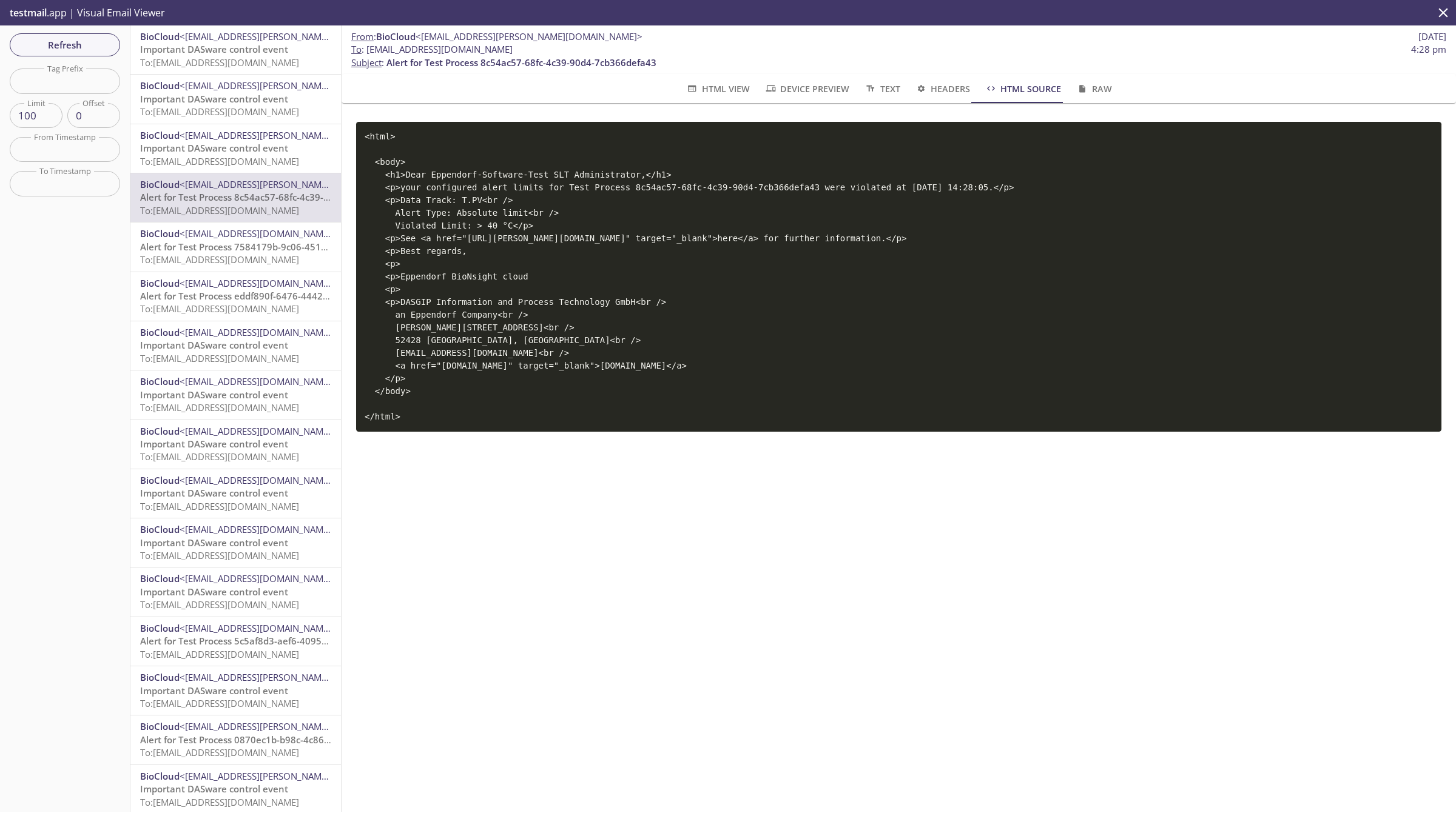
click at [220, 244] on span "Alert for Test Process 7584179b-9c06-451a-bcaf-7973fd52d7f6 grace period=90" at bounding box center [312, 247] width 344 height 12
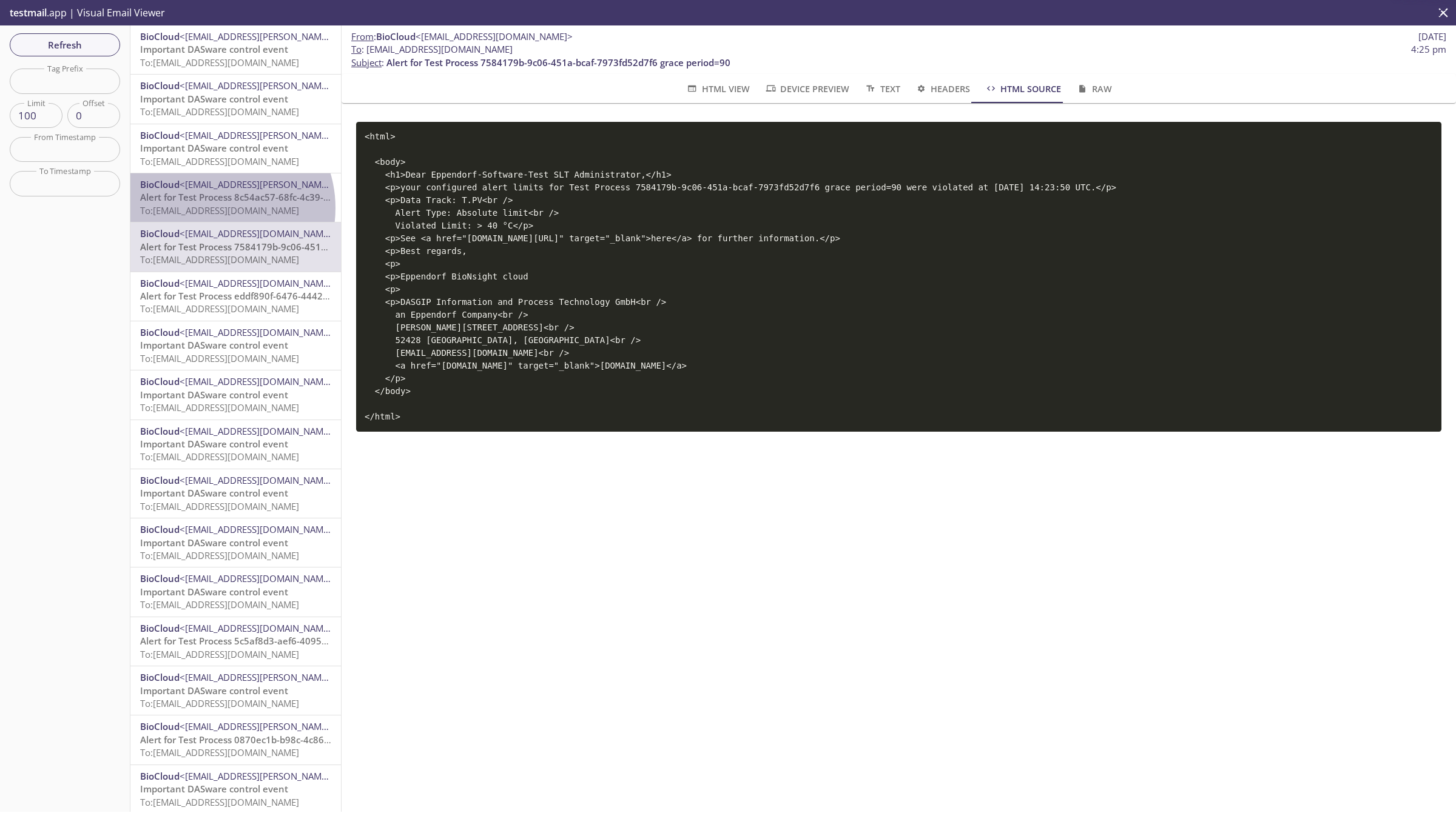
click at [214, 208] on span "To: [EMAIL_ADDRESS][DOMAIN_NAME]" at bounding box center [219, 210] width 159 height 12
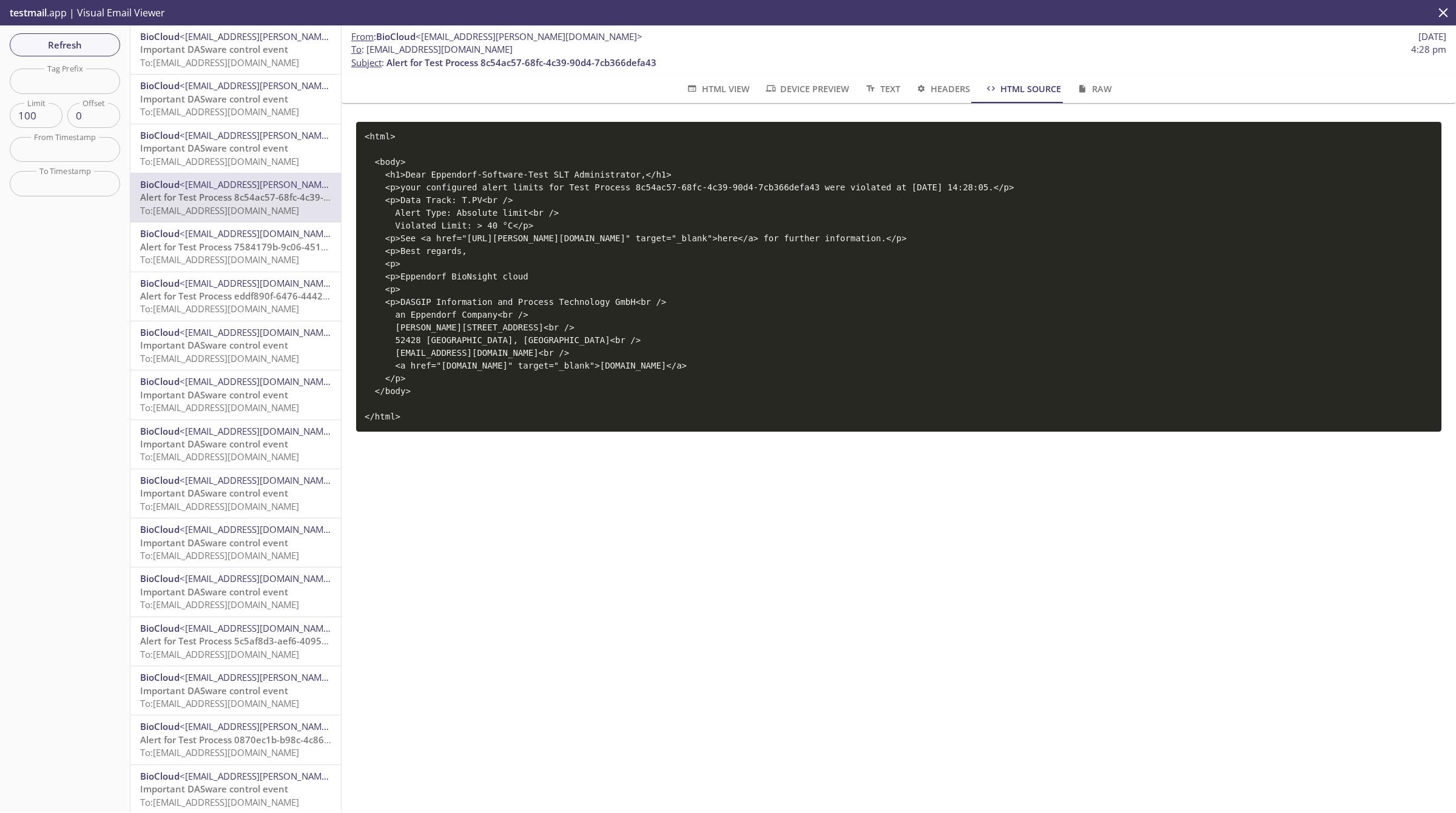
click at [226, 256] on span "To: [EMAIL_ADDRESS][DOMAIN_NAME]" at bounding box center [219, 259] width 159 height 12
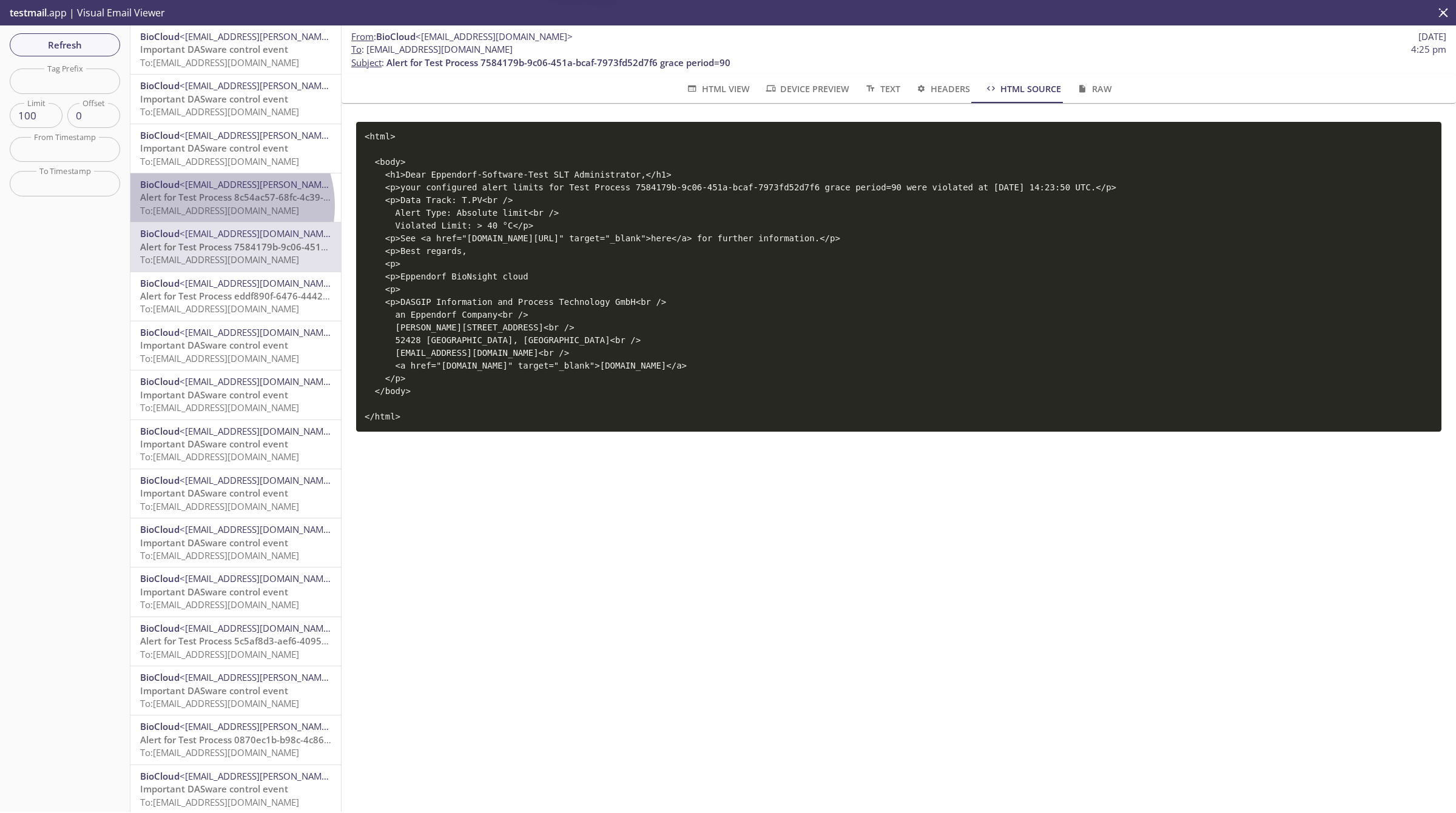
click at [215, 206] on span "To: [EMAIL_ADDRESS][DOMAIN_NAME]" at bounding box center [219, 210] width 159 height 12
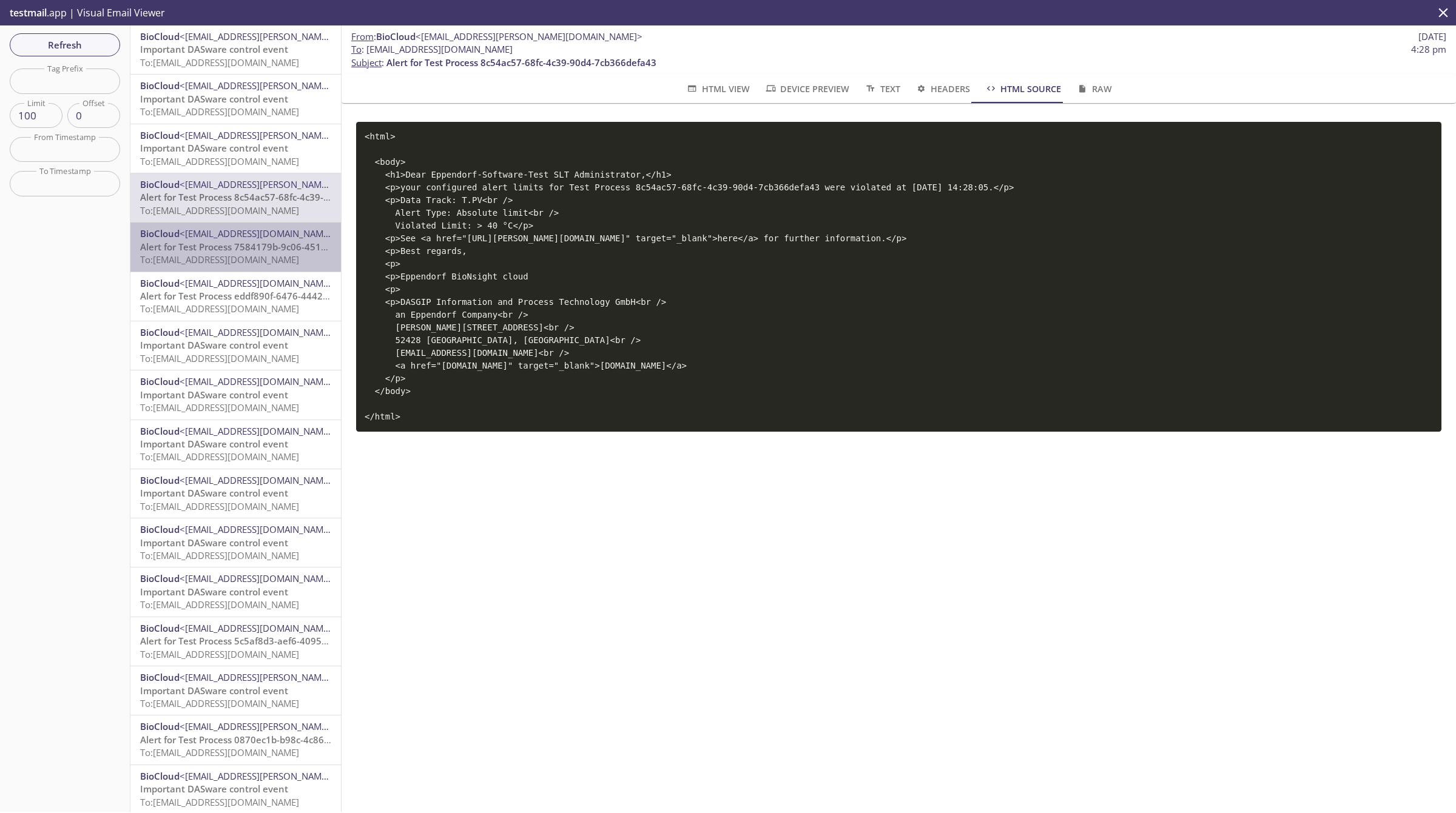
click at [244, 262] on span "To: [EMAIL_ADDRESS][DOMAIN_NAME]" at bounding box center [219, 259] width 159 height 12
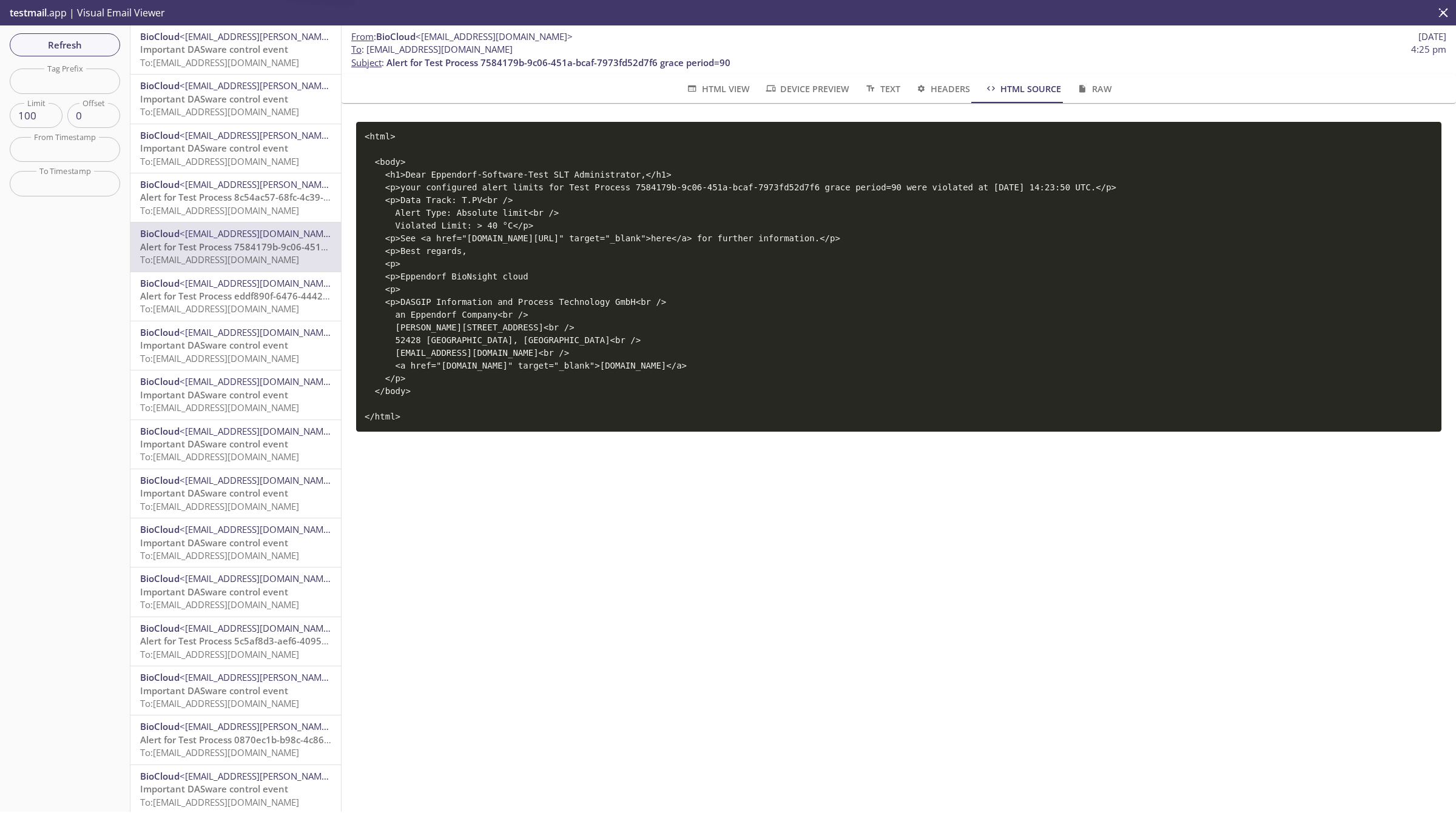
click at [235, 201] on span "Alert for Test Process 8c54ac57-68fc-4c39-90d4-7cb366defa43" at bounding box center [275, 196] width 270 height 12
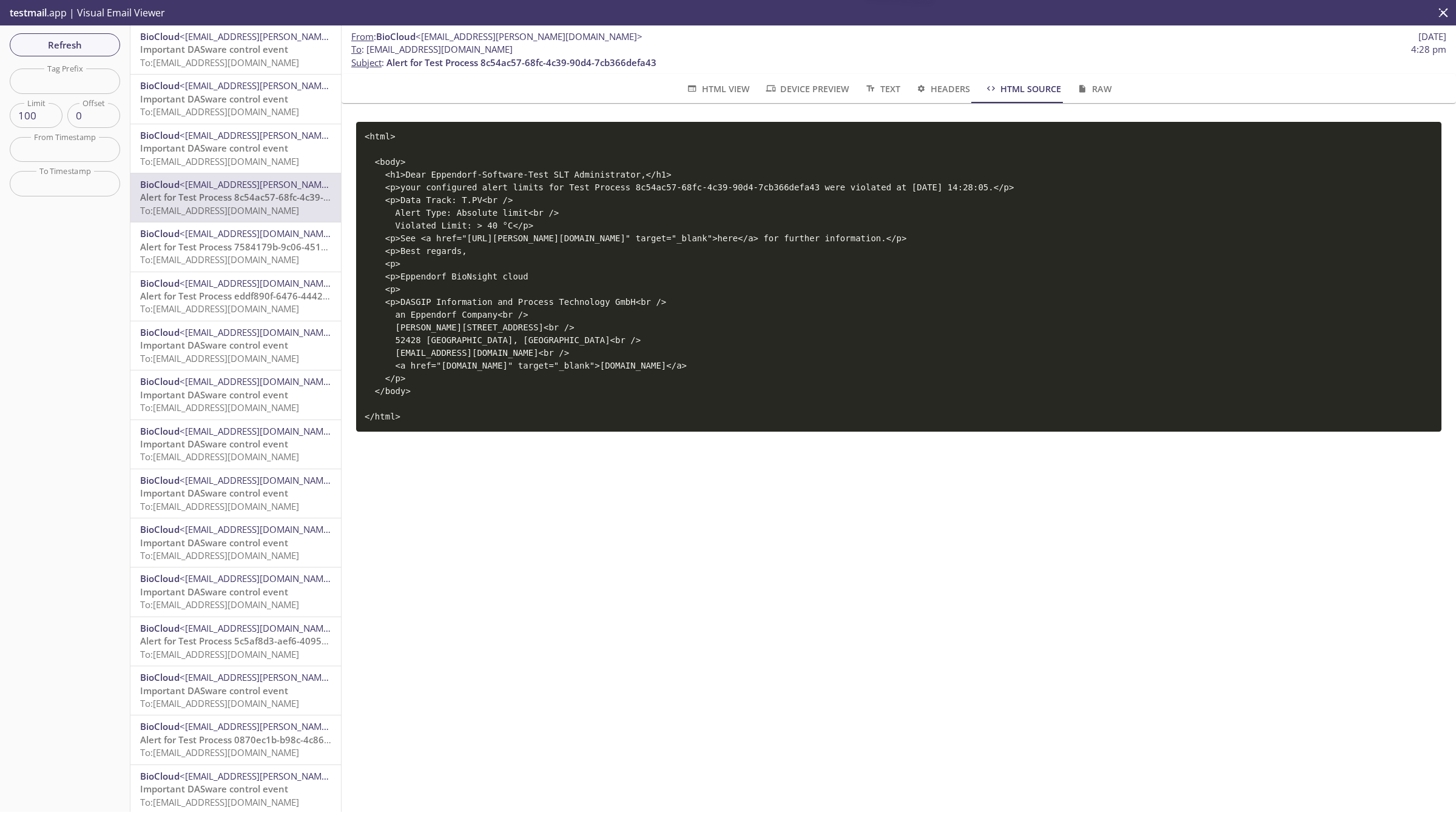
click at [238, 235] on span "<[EMAIL_ADDRESS][DOMAIN_NAME]>" at bounding box center [257, 233] width 157 height 12
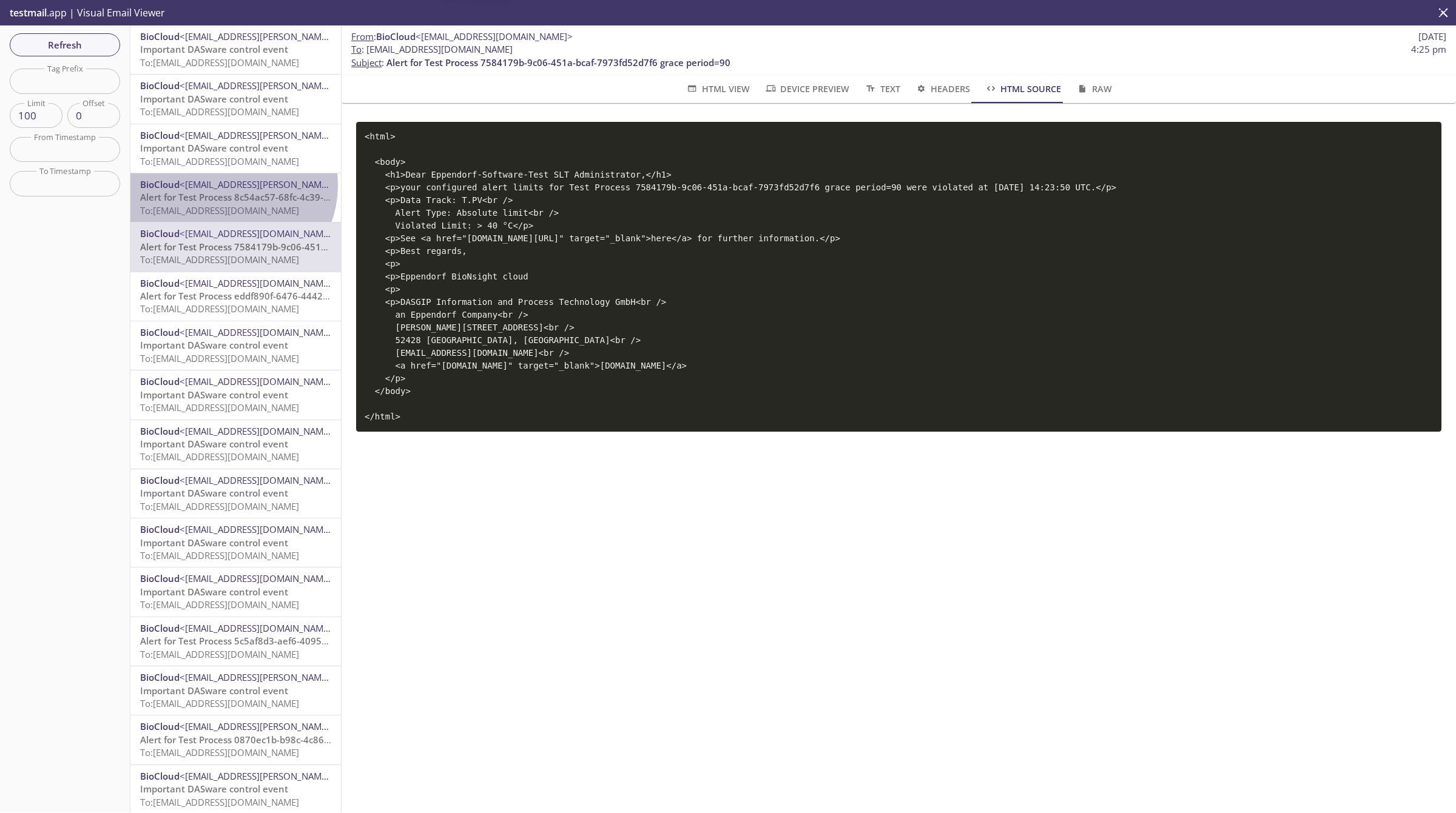
click at [230, 186] on span "<[EMAIL_ADDRESS][PERSON_NAME][DOMAIN_NAME]>" at bounding box center [293, 184] width 227 height 12
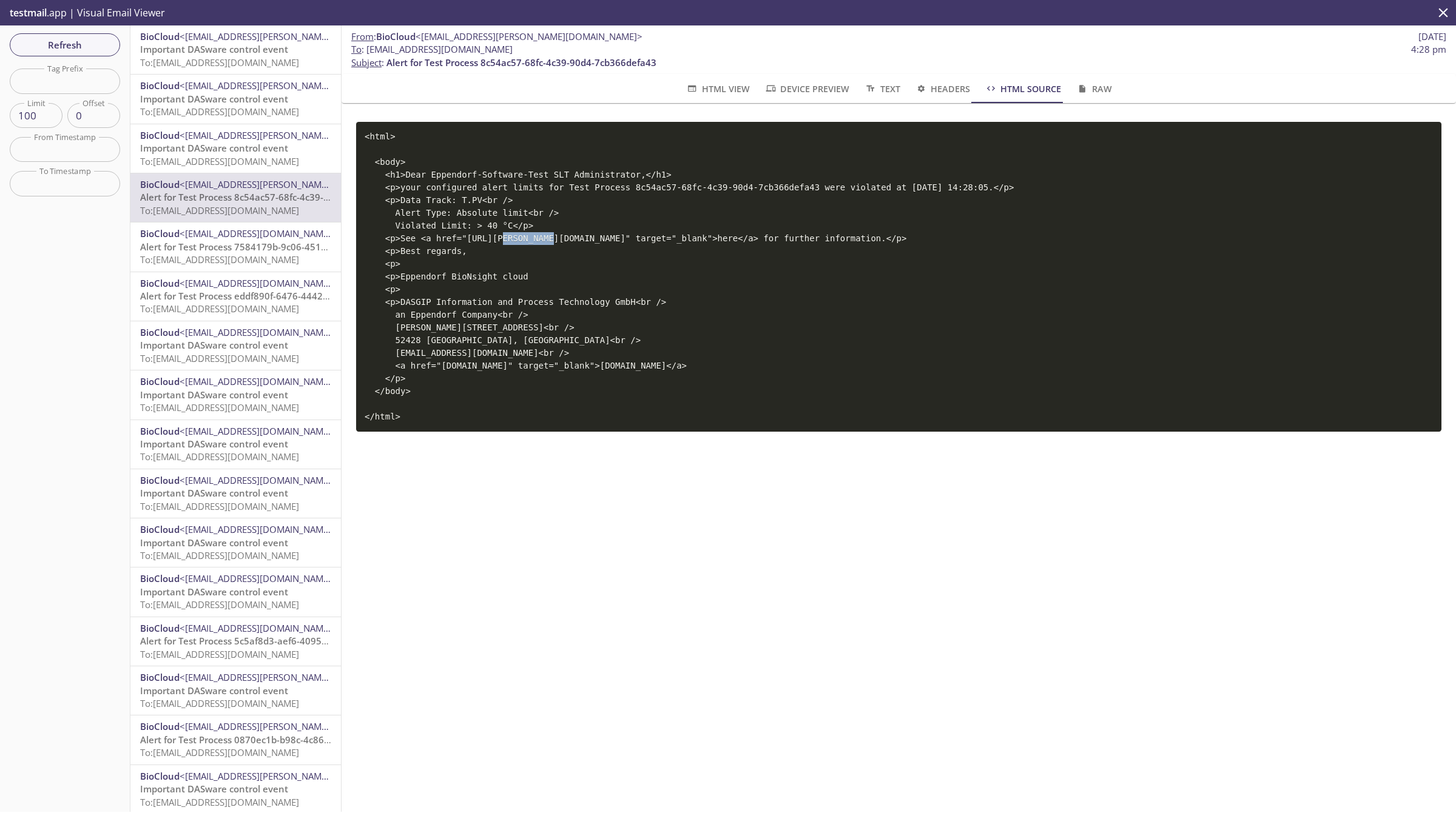
drag, startPoint x: 474, startPoint y: 238, endPoint x: 517, endPoint y: 239, distance: 43.0
click at [517, 239] on code "<html> <body> <h1>Dear Eppendorf-Software-Test SLT Administrator,</h1> <p>your …" at bounding box center [688, 276] width 649 height 290
click at [514, 242] on code "<html> <body> <h1>Dear Eppendorf-Software-Test SLT Administrator,</h1> <p>your …" at bounding box center [688, 276] width 649 height 290
click at [174, 181] on span "BioCloud" at bounding box center [159, 184] width 39 height 12
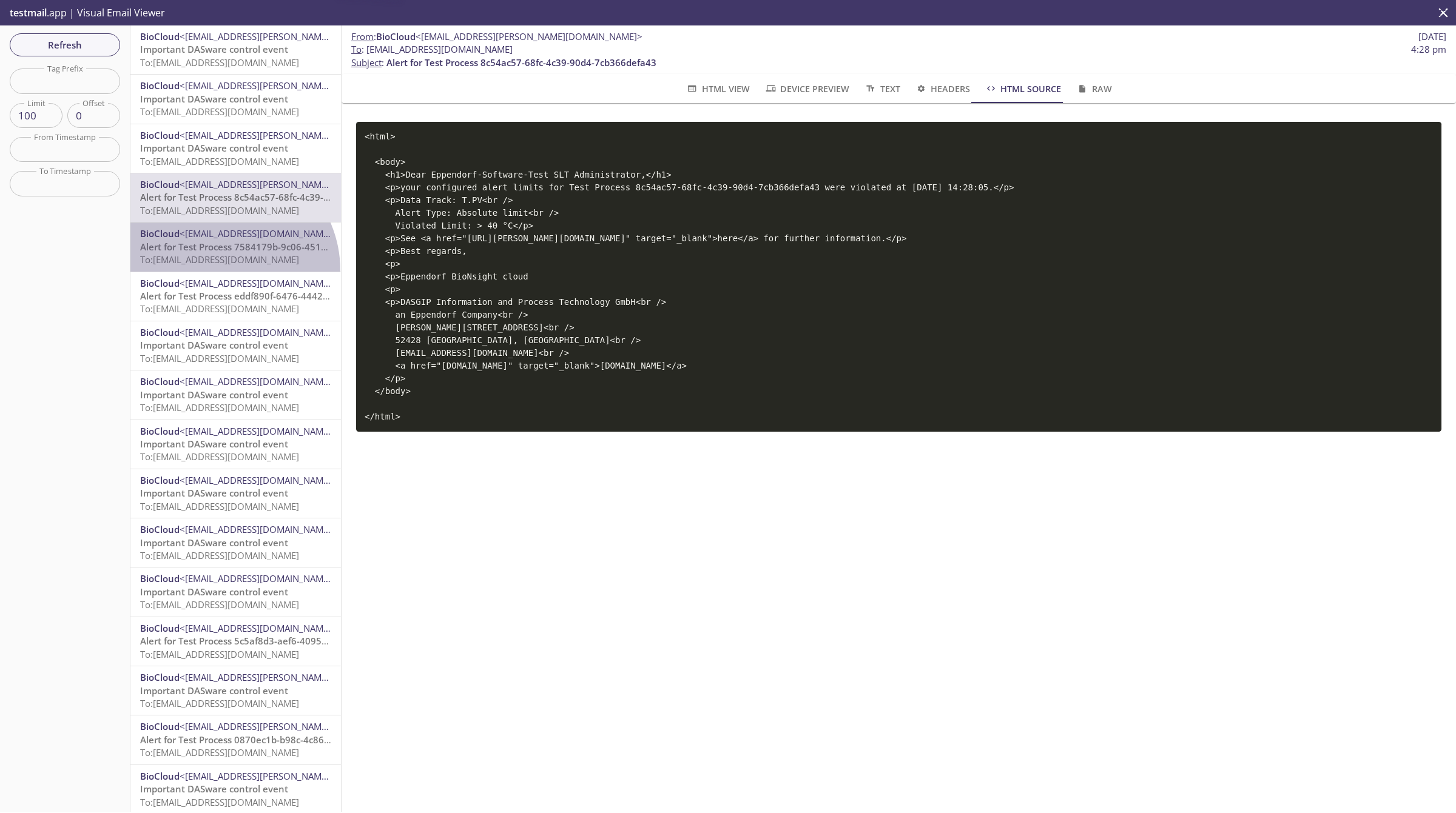
click at [220, 270] on div "BioCloud <[EMAIL_ADDRESS][DOMAIN_NAME]> Alert for Test Process 7584179b-9c06-45…" at bounding box center [236, 247] width 210 height 49
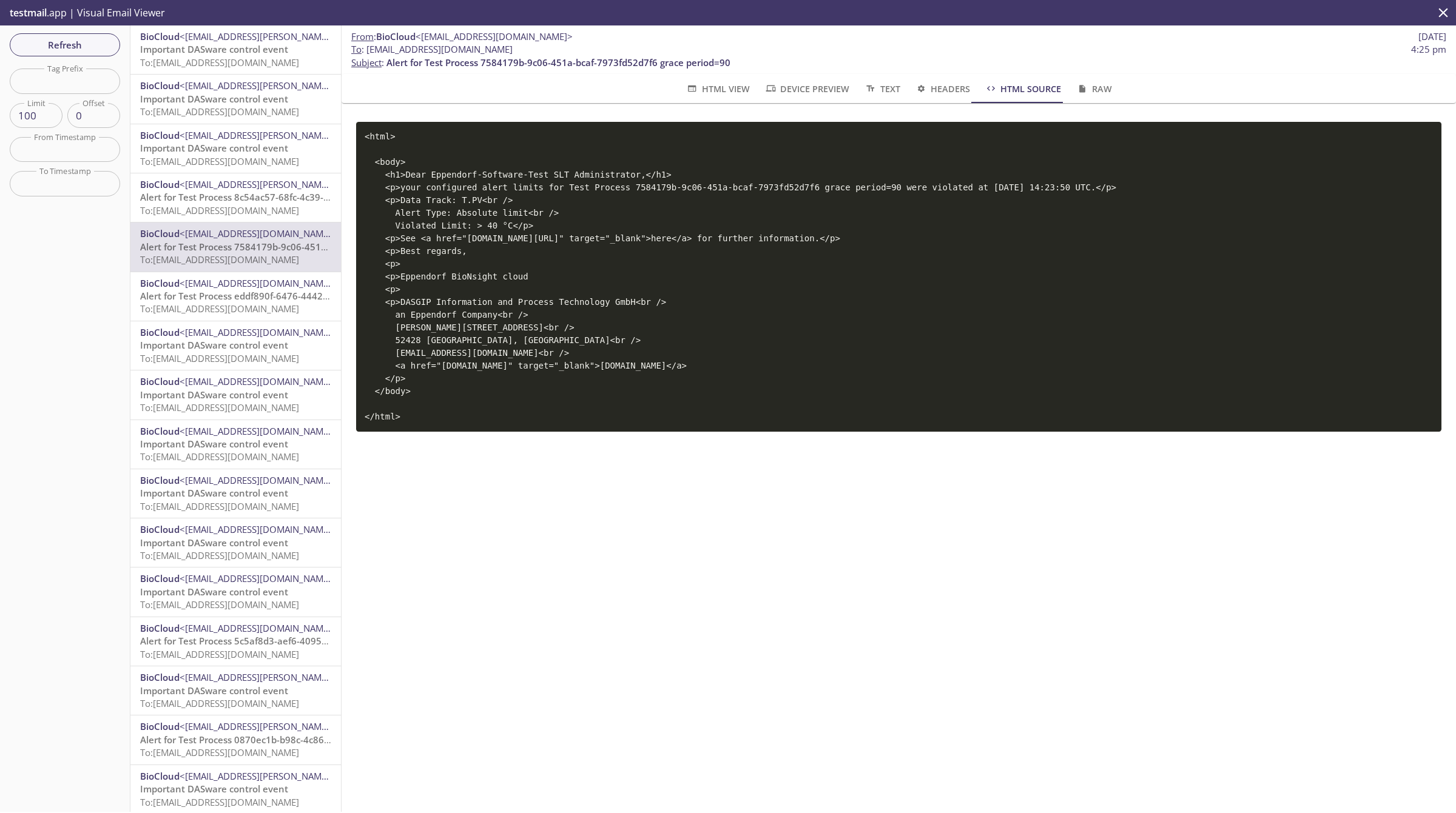
click at [220, 207] on span "To: [EMAIL_ADDRESS][DOMAIN_NAME]" at bounding box center [219, 210] width 159 height 12
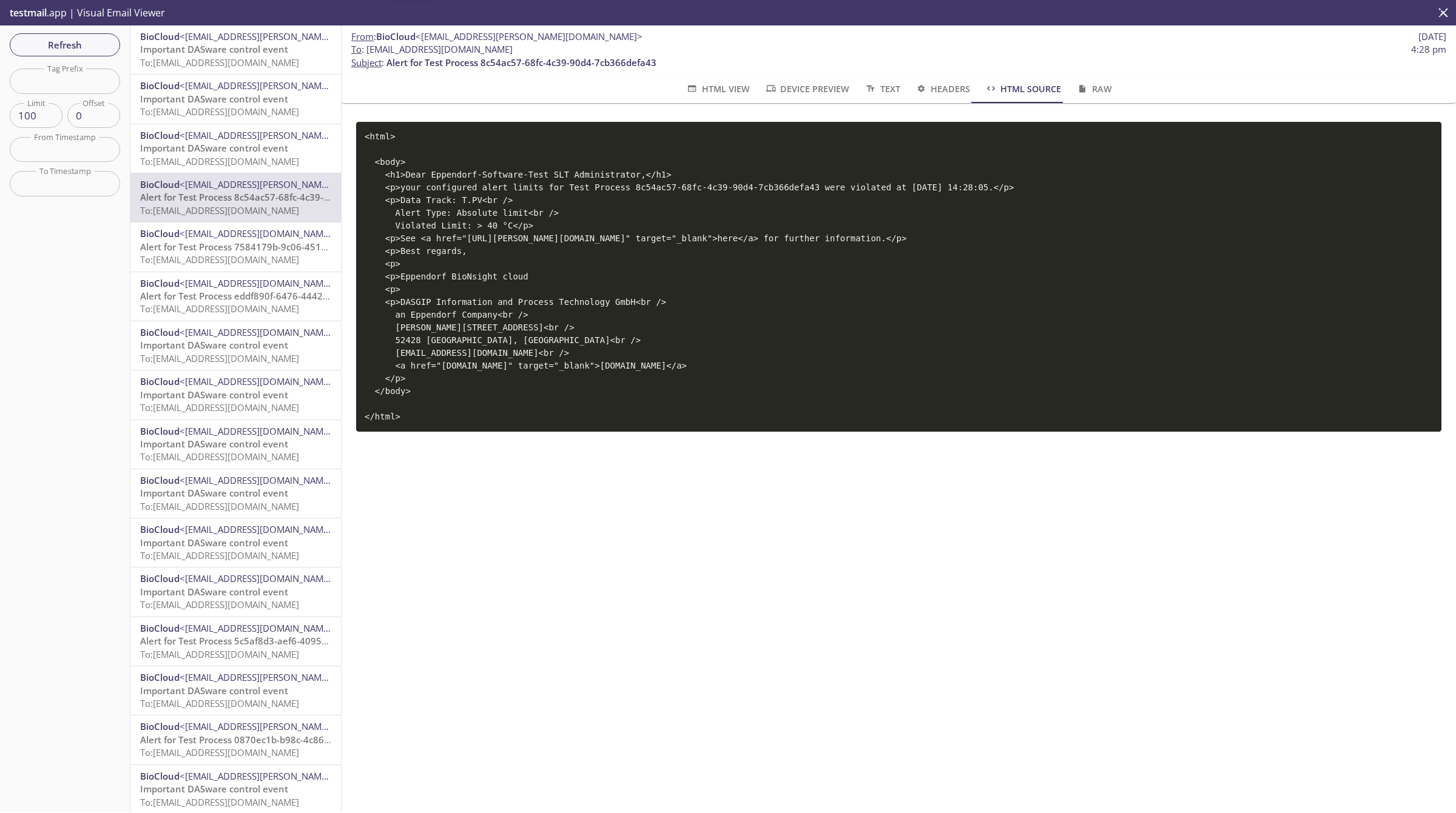
click at [201, 247] on span "Alert for Test Process 7584179b-9c06-451a-bcaf-7973fd52d7f6 grace period=90" at bounding box center [312, 247] width 344 height 12
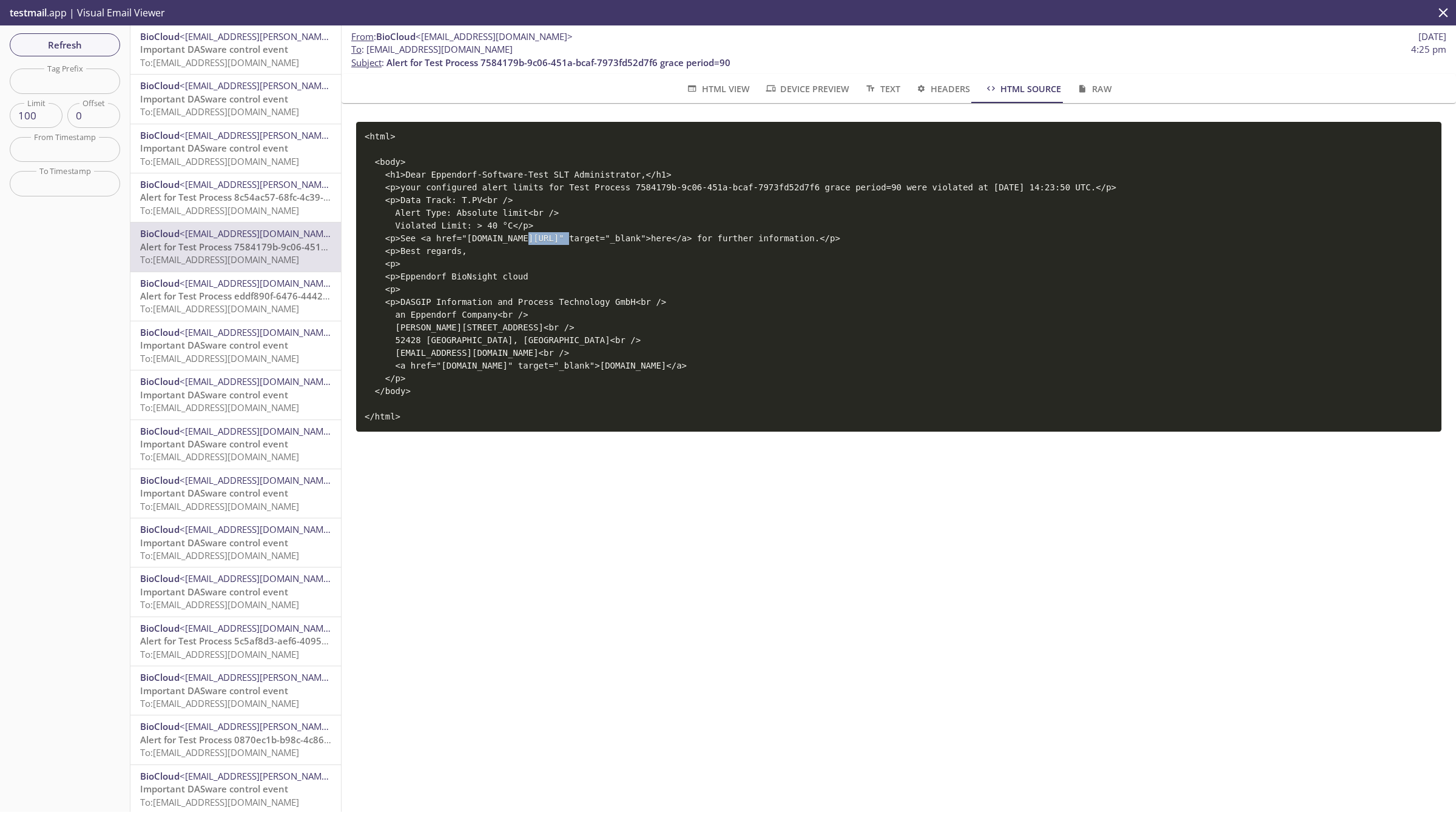
drag, startPoint x: 495, startPoint y: 233, endPoint x: 534, endPoint y: 234, distance: 39.0
click at [534, 234] on code "<html> <body> <h1>Dear Eppendorf-Software-Test SLT Administrator,</h1> <p>your …" at bounding box center [740, 276] width 751 height 290
click at [261, 207] on span "To: [EMAIL_ADDRESS][DOMAIN_NAME]" at bounding box center [219, 210] width 159 height 12
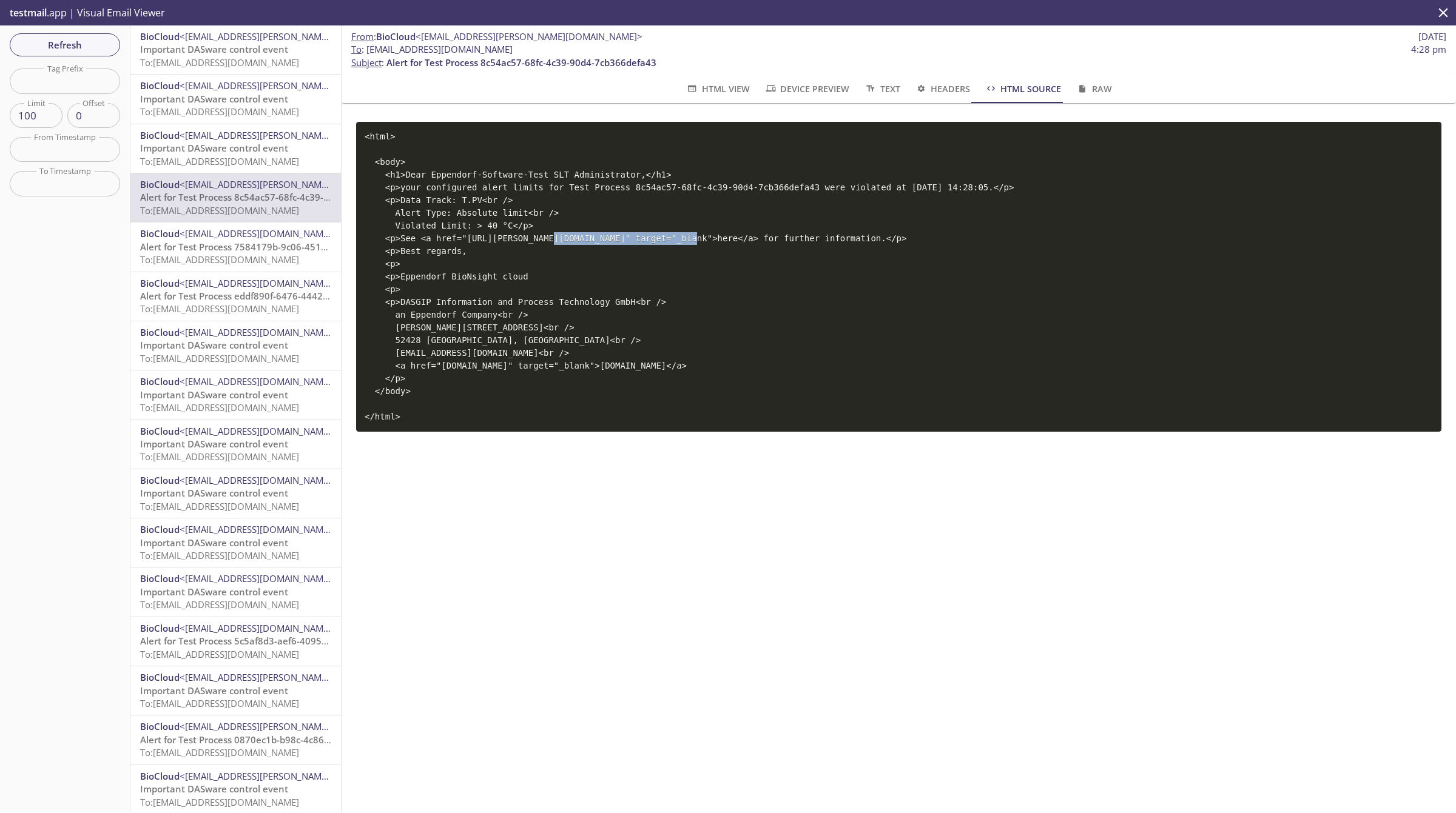
drag, startPoint x: 519, startPoint y: 241, endPoint x: 649, endPoint y: 238, distance: 130.0
click at [649, 238] on code "<html> <body> <h1>Dear Eppendorf-Software-Test SLT Administrator,</h1> <p>your …" at bounding box center [688, 276] width 649 height 290
drag, startPoint x: 665, startPoint y: 243, endPoint x: 457, endPoint y: 233, distance: 208.2
click at [457, 233] on code "<html> <body> <h1>Dear Eppendorf-Software-Test SLT Administrator,</h1> <p>your …" at bounding box center [688, 276] width 649 height 290
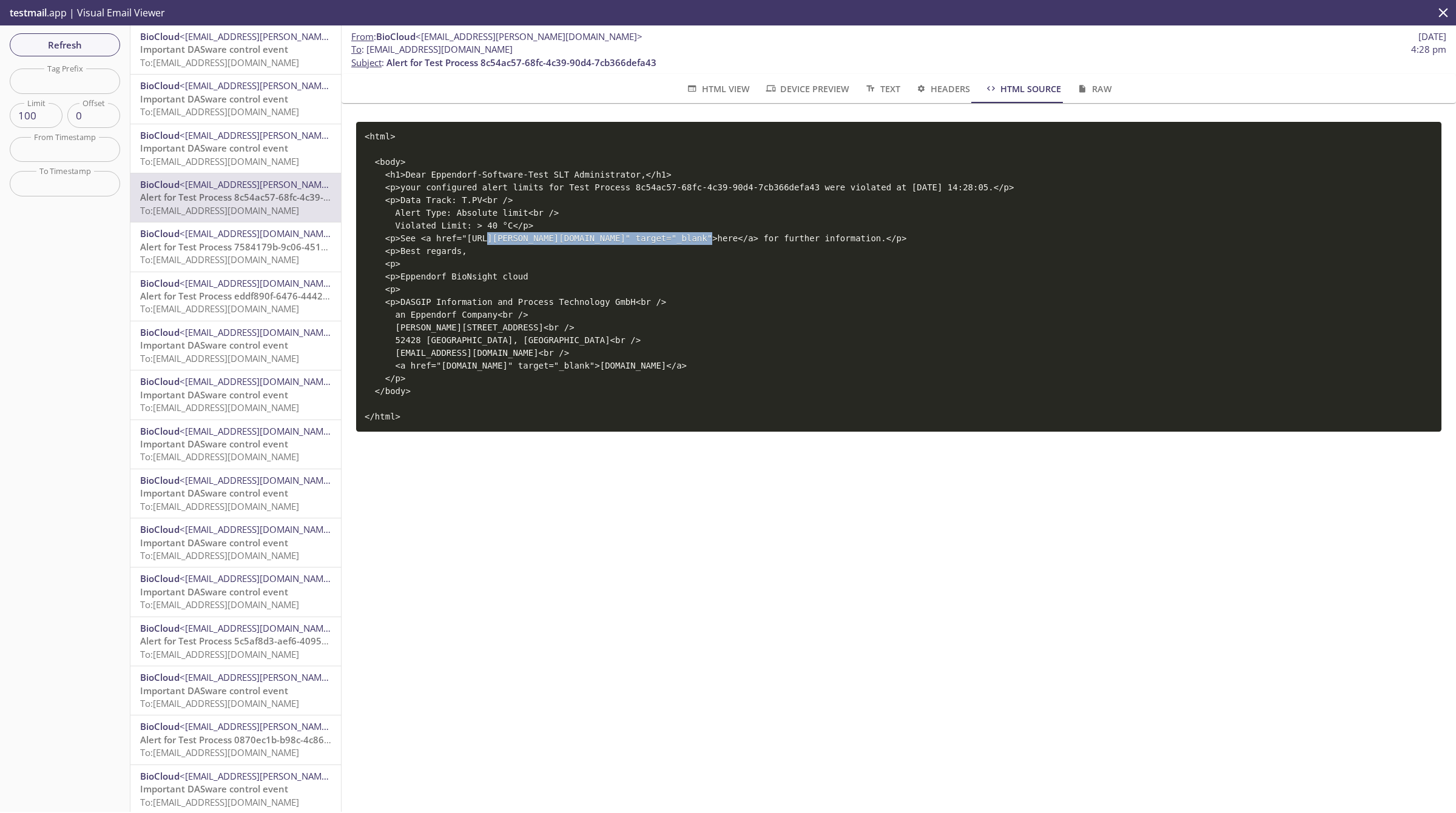
click at [479, 238] on code "<html> <body> <h1>Dear Eppendorf-Software-Test SLT Administrator,</h1> <p>your …" at bounding box center [688, 276] width 649 height 290
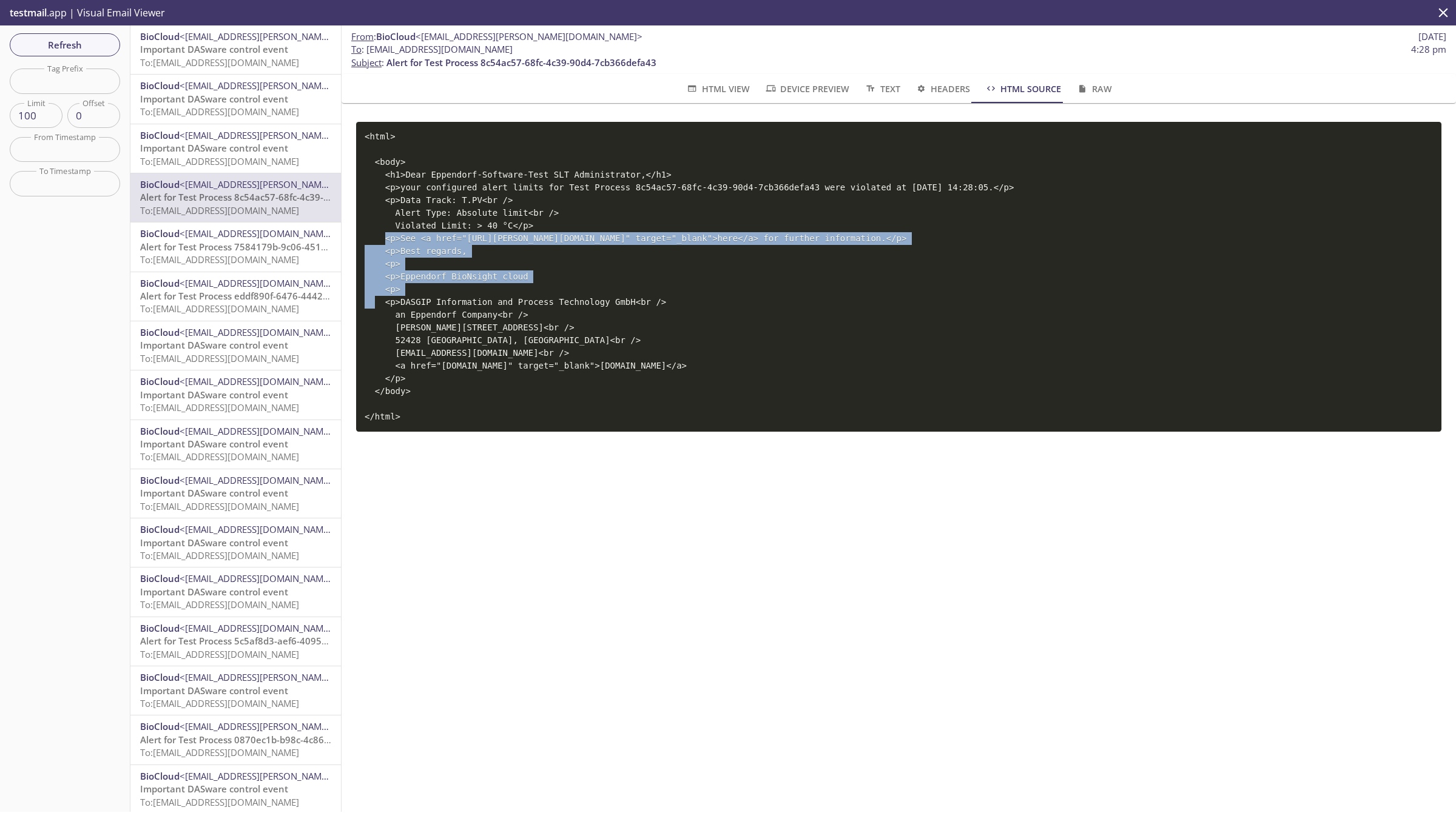
click at [479, 238] on code "<html> <body> <h1>Dear Eppendorf-Software-Test SLT Administrator,</h1> <p>your …" at bounding box center [688, 276] width 649 height 290
click at [472, 238] on code "<html> <body> <h1>Dear Eppendorf-Software-Test SLT Administrator,</h1> <p>your …" at bounding box center [688, 276] width 649 height 290
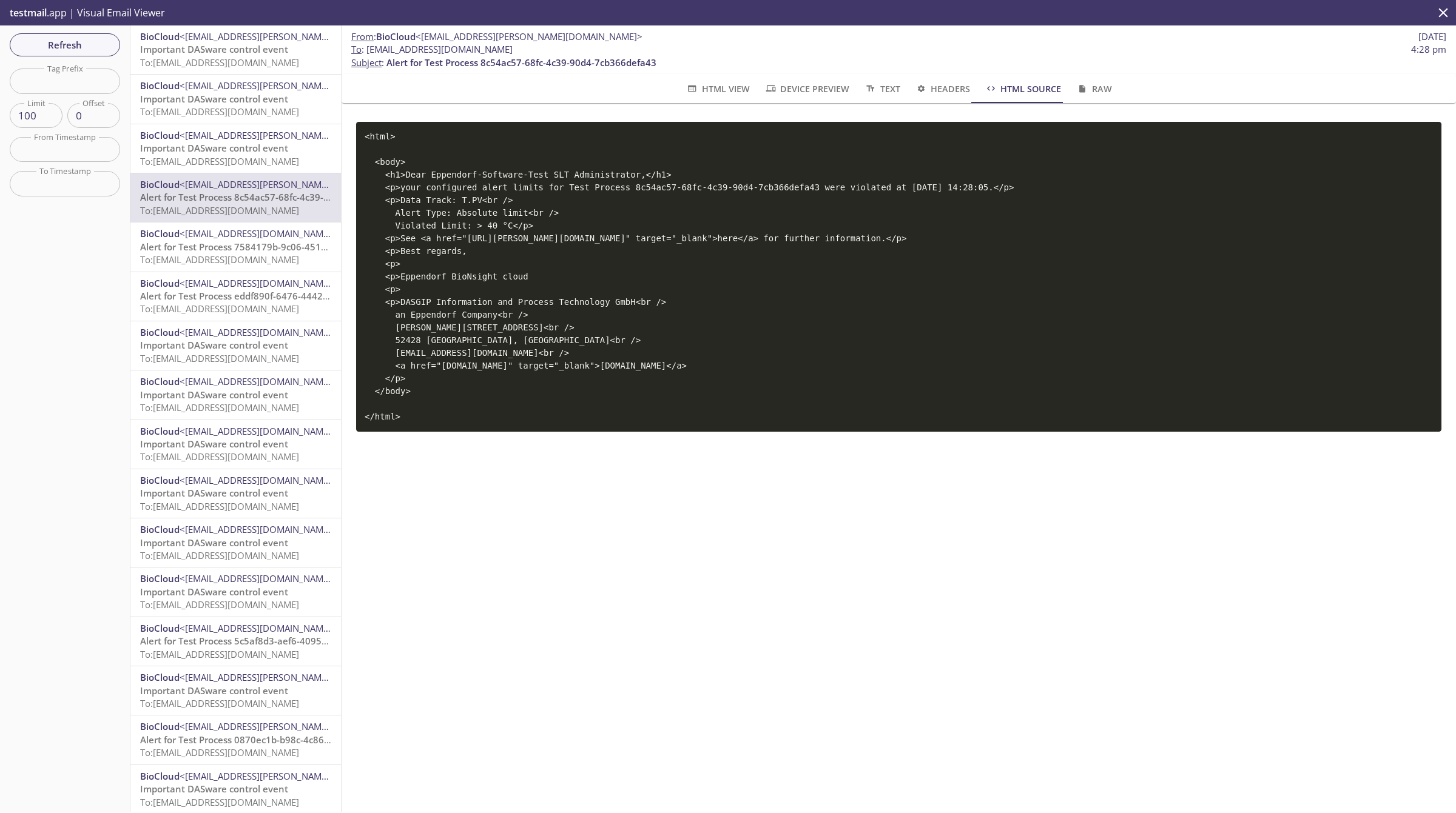
click at [256, 260] on span "To: [EMAIL_ADDRESS][DOMAIN_NAME]" at bounding box center [219, 259] width 159 height 12
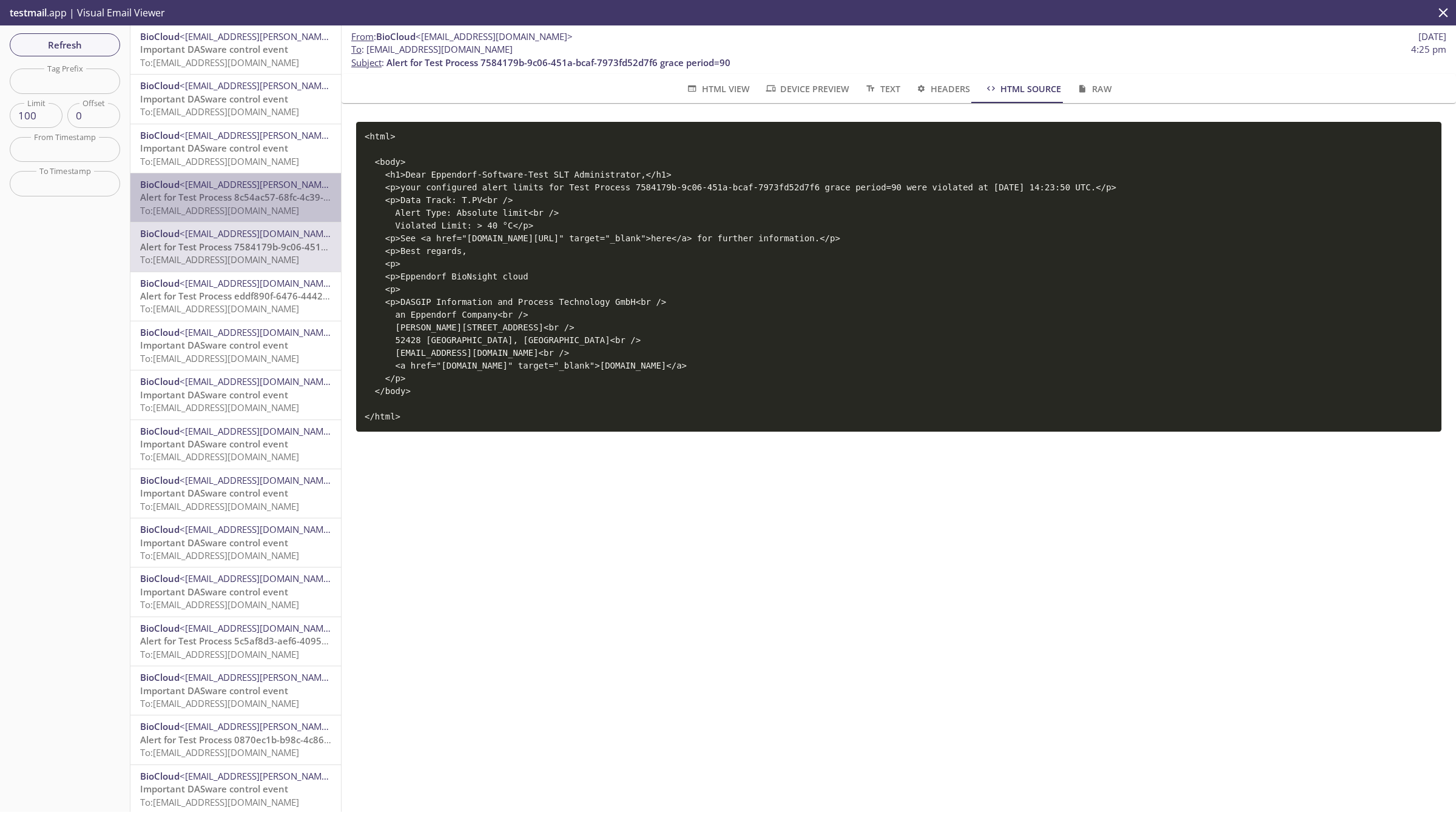
click at [246, 216] on span "To: [EMAIL_ADDRESS][DOMAIN_NAME]" at bounding box center [219, 210] width 159 height 12
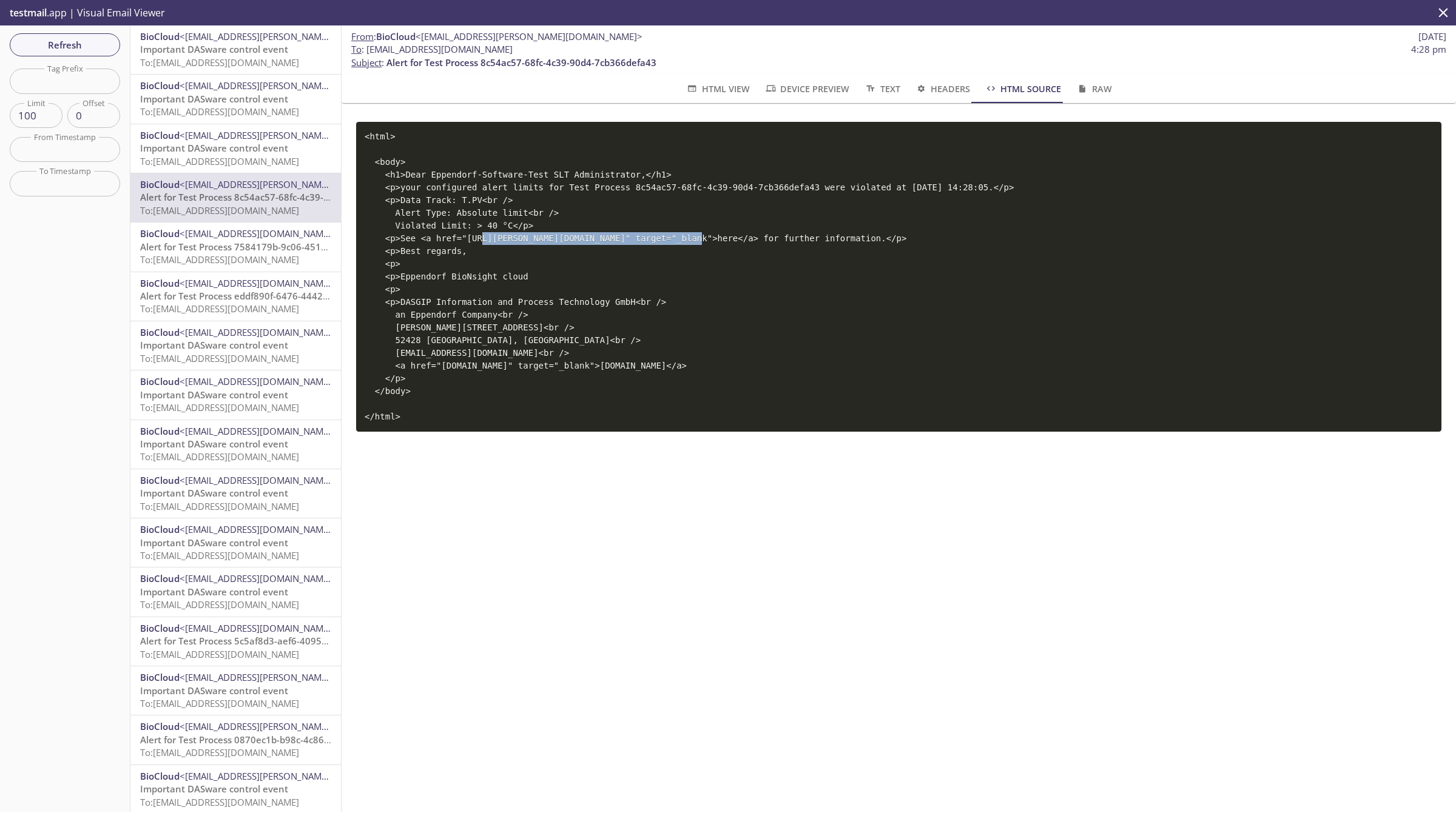
drag, startPoint x: 455, startPoint y: 237, endPoint x: 653, endPoint y: 234, distance: 198.0
click at [653, 234] on code "<html> <body> <h1>Dear Eppendorf-Software-Test SLT Administrator,</h1> <p>your …" at bounding box center [688, 276] width 649 height 290
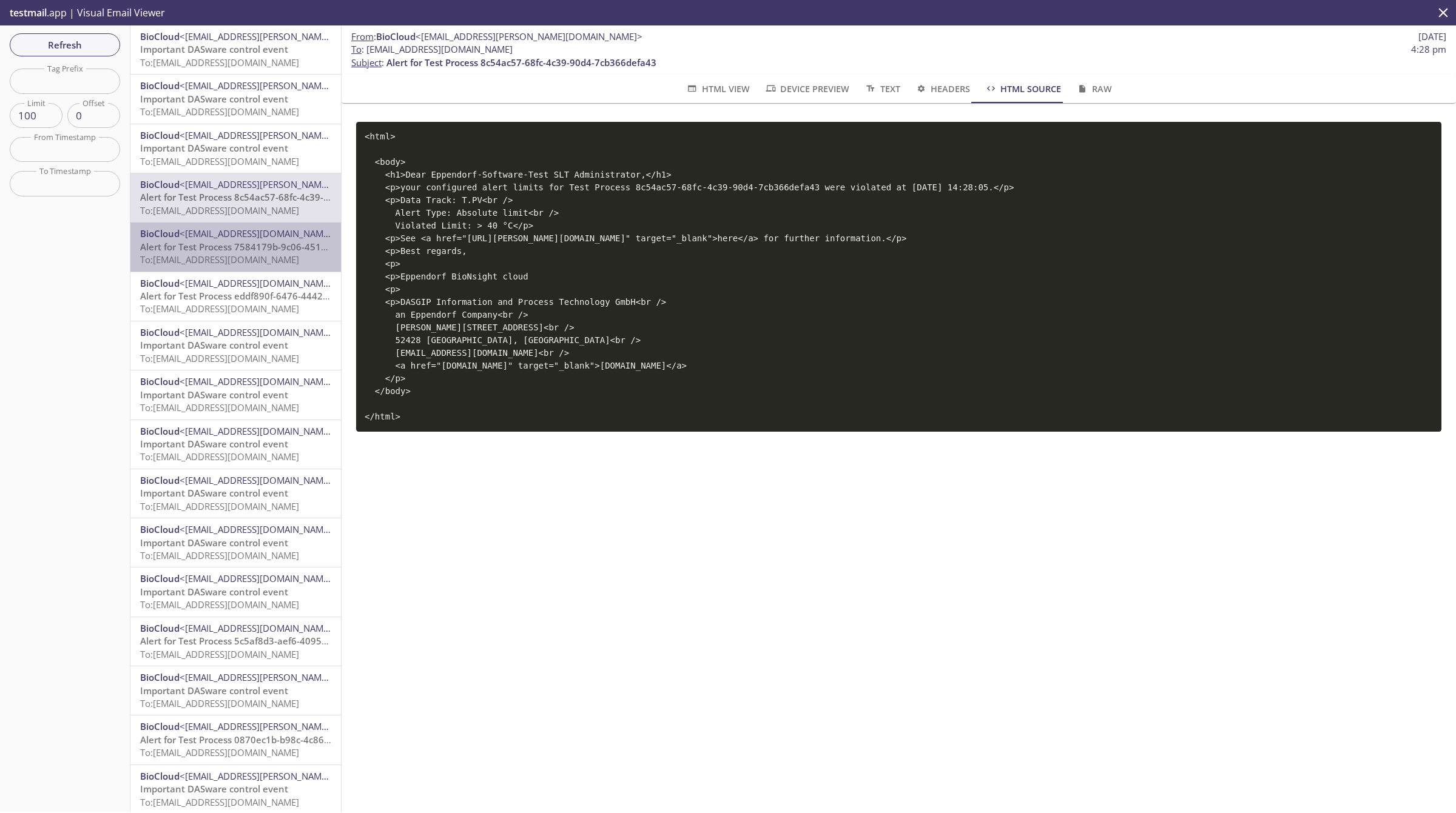
click at [243, 235] on span "<[EMAIL_ADDRESS][DOMAIN_NAME]>" at bounding box center [257, 233] width 157 height 12
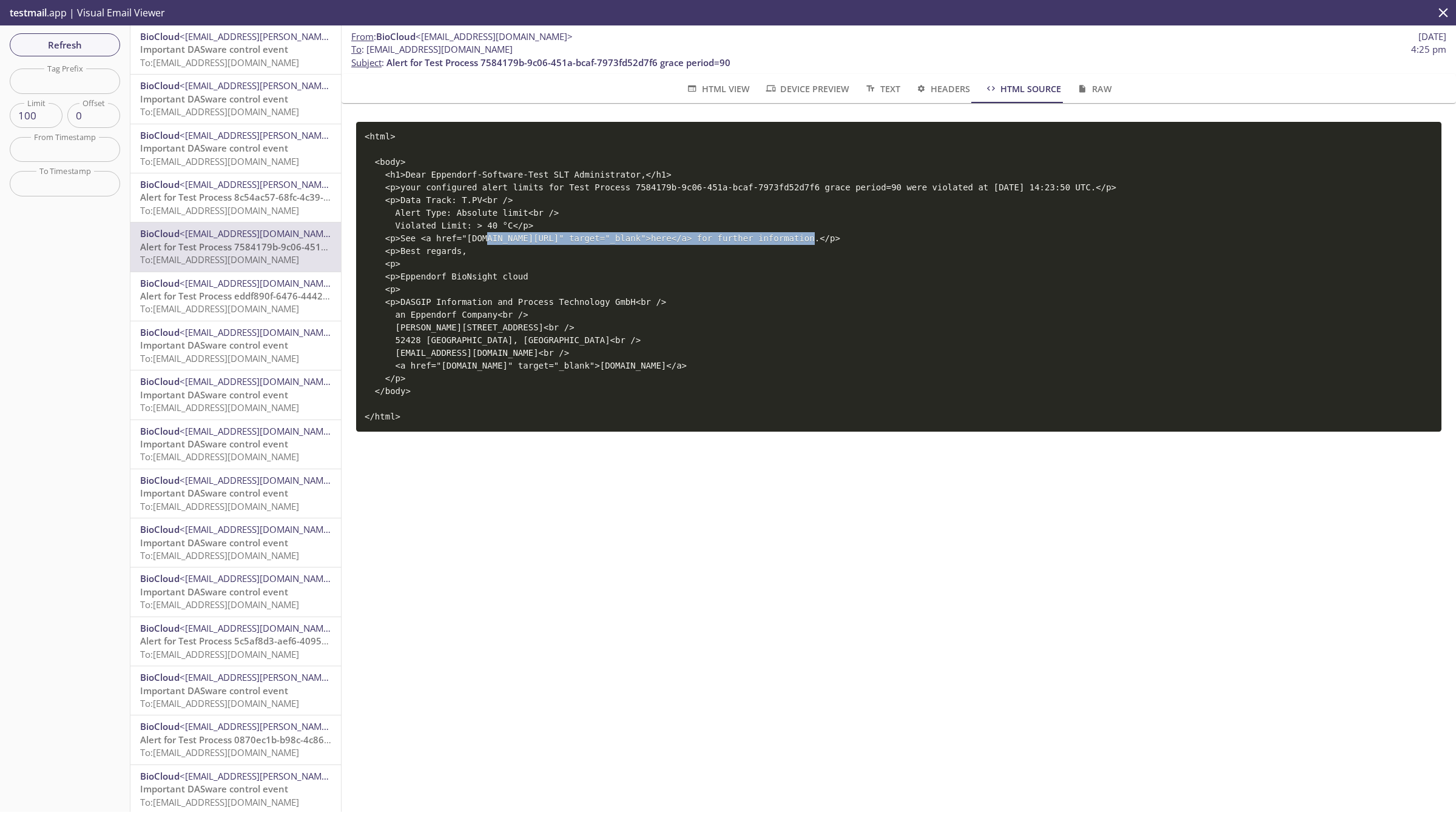
drag, startPoint x: 458, startPoint y: 237, endPoint x: 754, endPoint y: 240, distance: 296.0
click at [754, 240] on code "<html> <body> <h1>Dear Eppendorf-Software-Test SLT Administrator,</h1> <p>your …" at bounding box center [740, 276] width 751 height 290
click at [211, 239] on span "<[EMAIL_ADDRESS][DOMAIN_NAME]>" at bounding box center [257, 233] width 157 height 12
click at [211, 210] on span "To: [EMAIL_ADDRESS][DOMAIN_NAME]" at bounding box center [219, 210] width 159 height 12
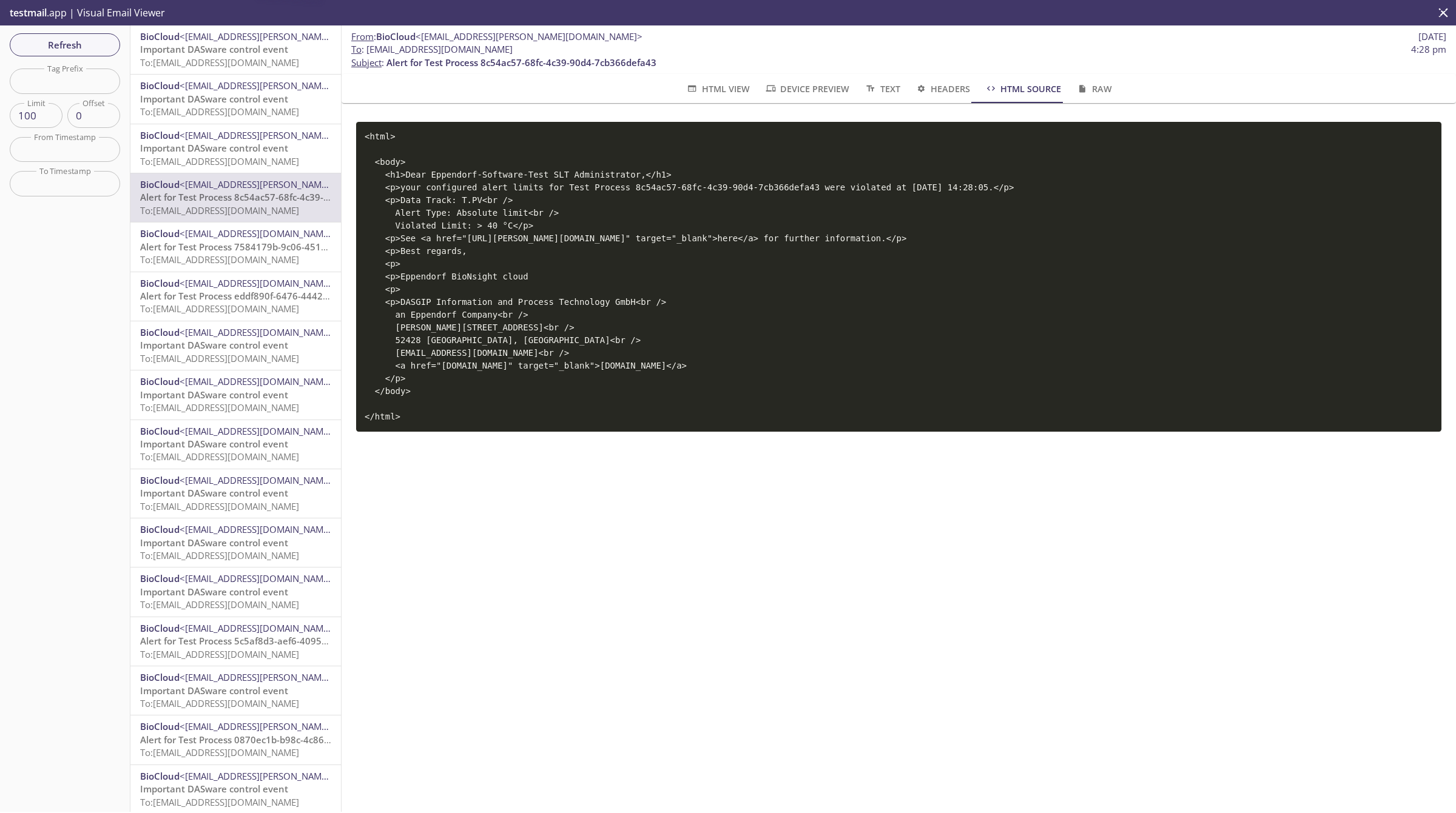
click at [217, 251] on span "Alert for Test Process 7584179b-9c06-451a-bcaf-7973fd52d7f6 grace period=90" at bounding box center [312, 247] width 344 height 12
